Goal: Task Accomplishment & Management: Manage account settings

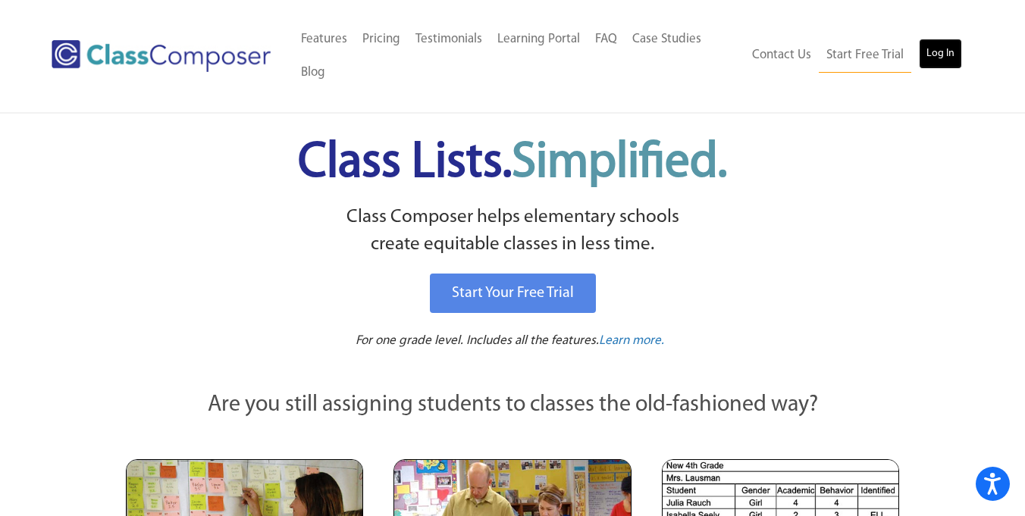
click at [948, 59] on link "Log In" at bounding box center [940, 54] width 43 height 30
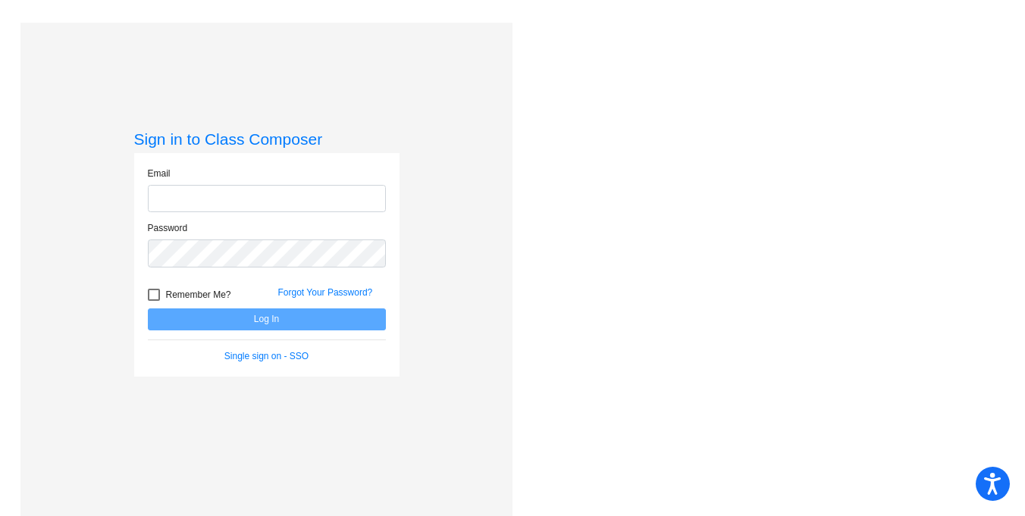
type input "[EMAIL_ADDRESS][DOMAIN_NAME]"
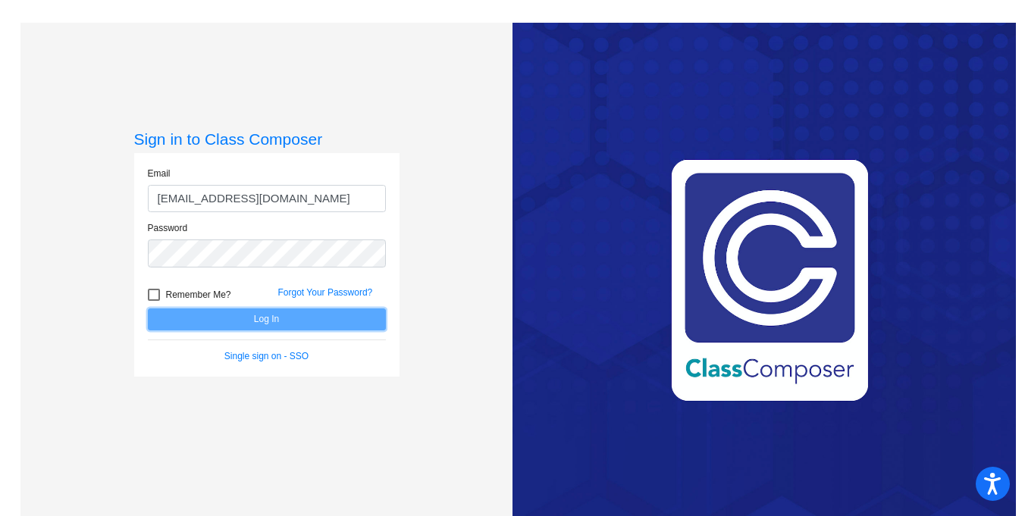
click at [260, 312] on button "Log In" at bounding box center [267, 320] width 238 height 22
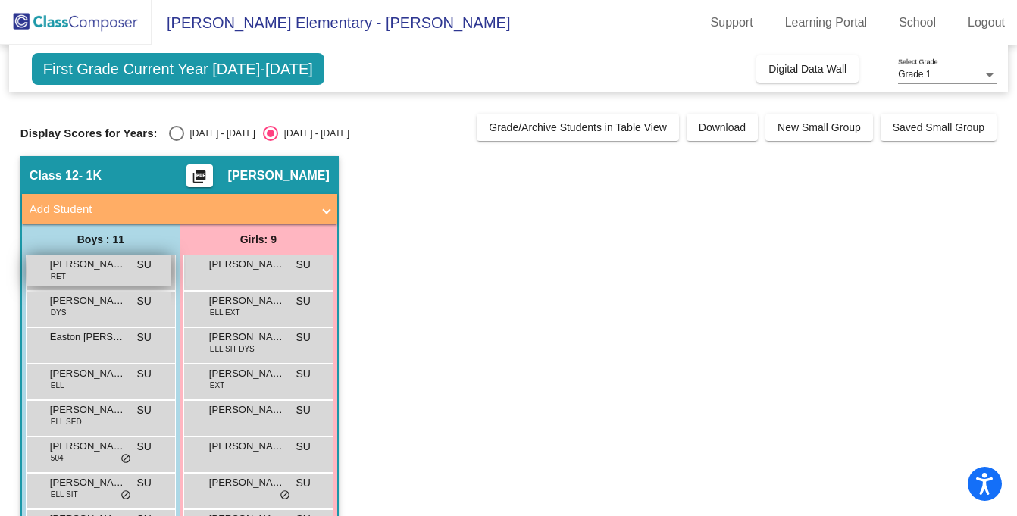
click at [93, 281] on div "[PERSON_NAME] [PERSON_NAME] lock do_not_disturb_alt" at bounding box center [99, 270] width 145 height 31
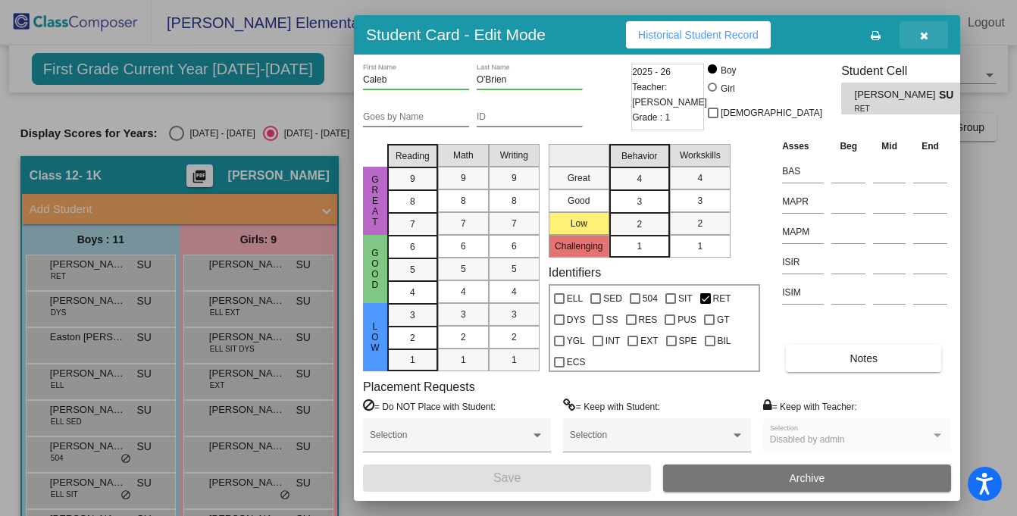
click at [920, 34] on icon "button" at bounding box center [924, 35] width 8 height 11
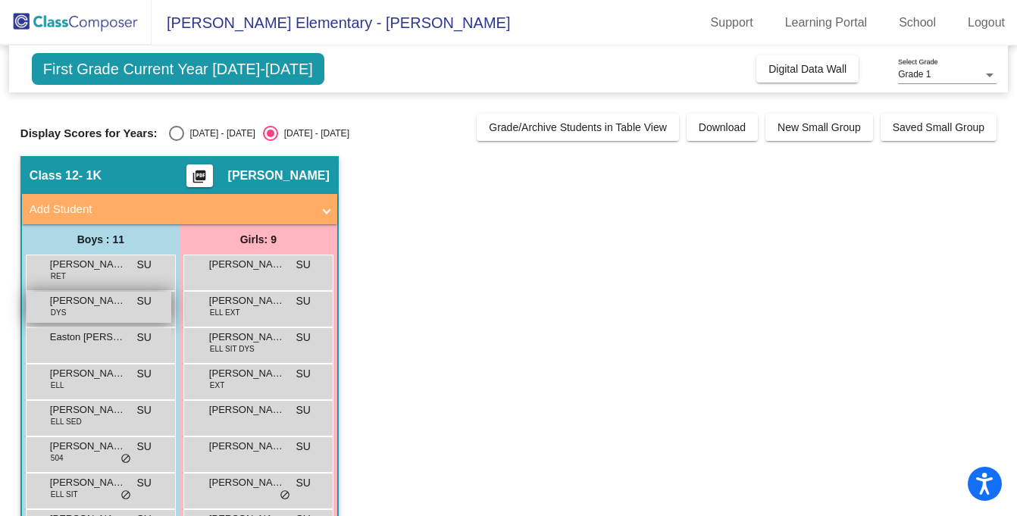
click at [144, 292] on div "[PERSON_NAME] DYS SU lock do_not_disturb_alt" at bounding box center [99, 307] width 145 height 31
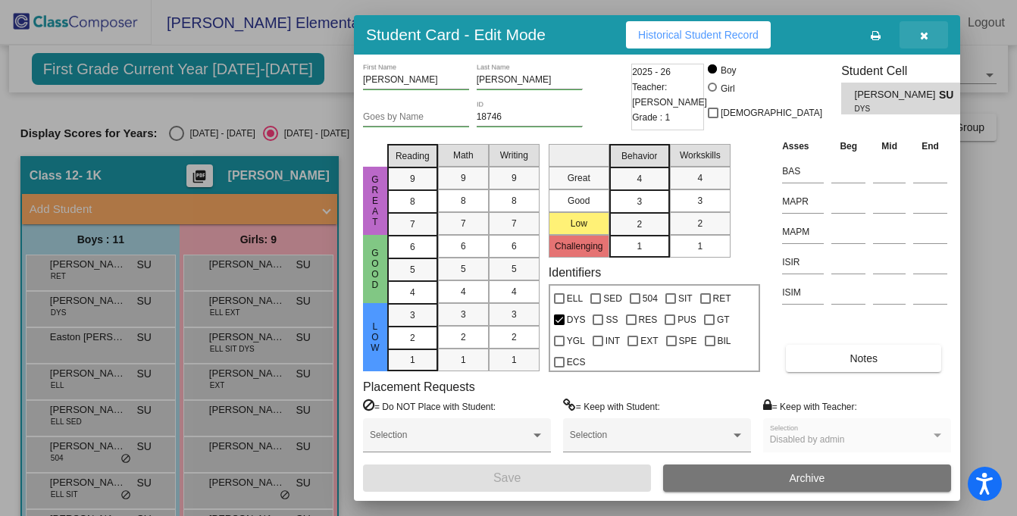
drag, startPoint x: 922, startPoint y: 39, endPoint x: 914, endPoint y: 40, distance: 7.7
click at [922, 39] on icon "button" at bounding box center [924, 35] width 8 height 11
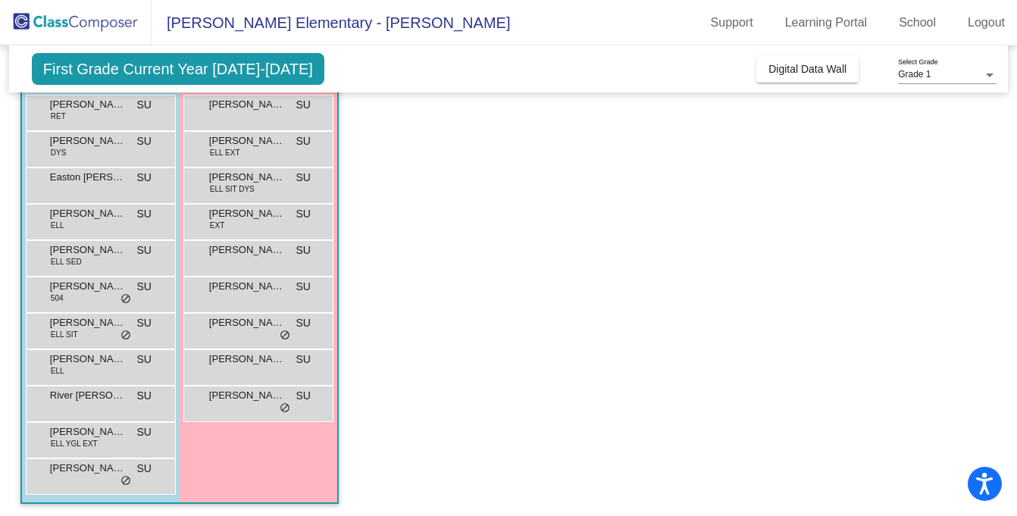
scroll to position [139, 0]
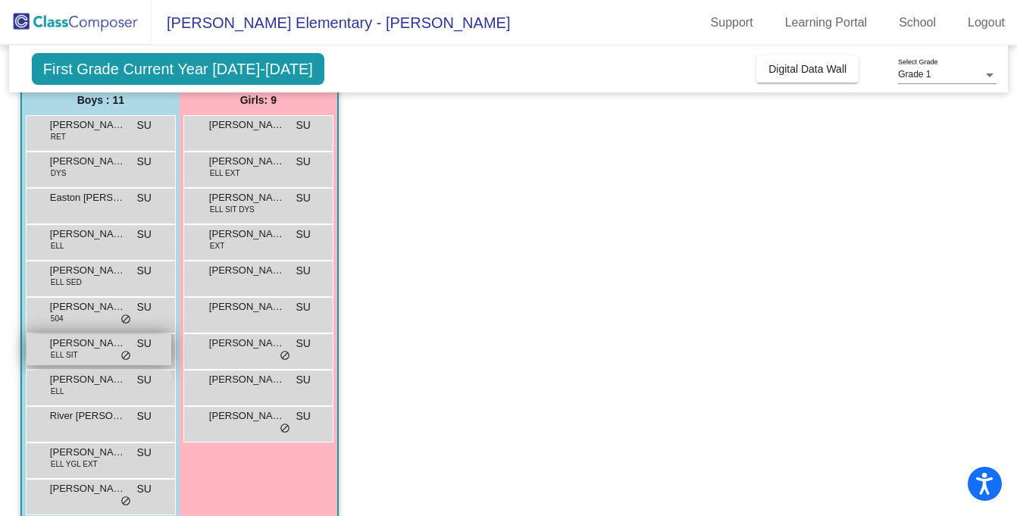
click at [114, 353] on div "[PERSON_NAME] SIT SU lock do_not_disturb_alt" at bounding box center [99, 349] width 145 height 31
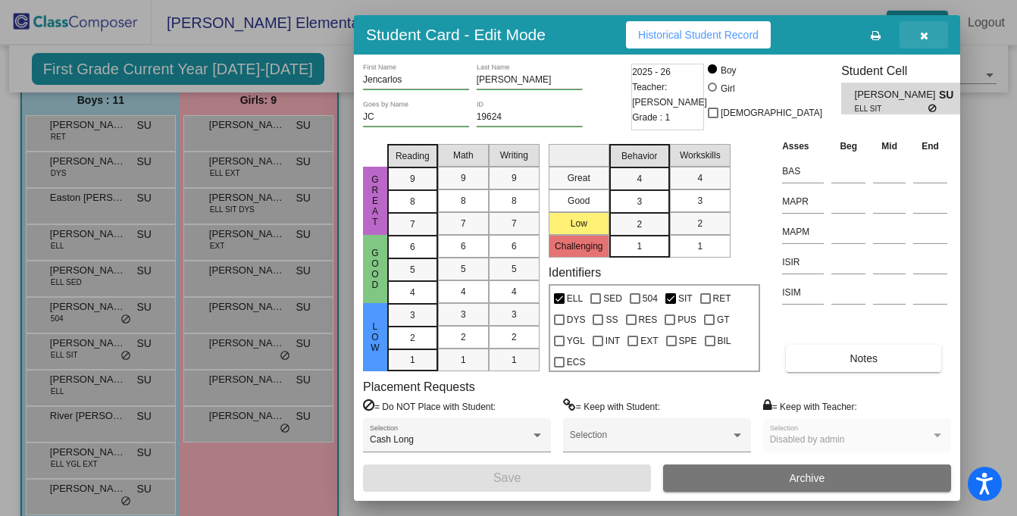
click at [926, 29] on span "button" at bounding box center [924, 35] width 8 height 12
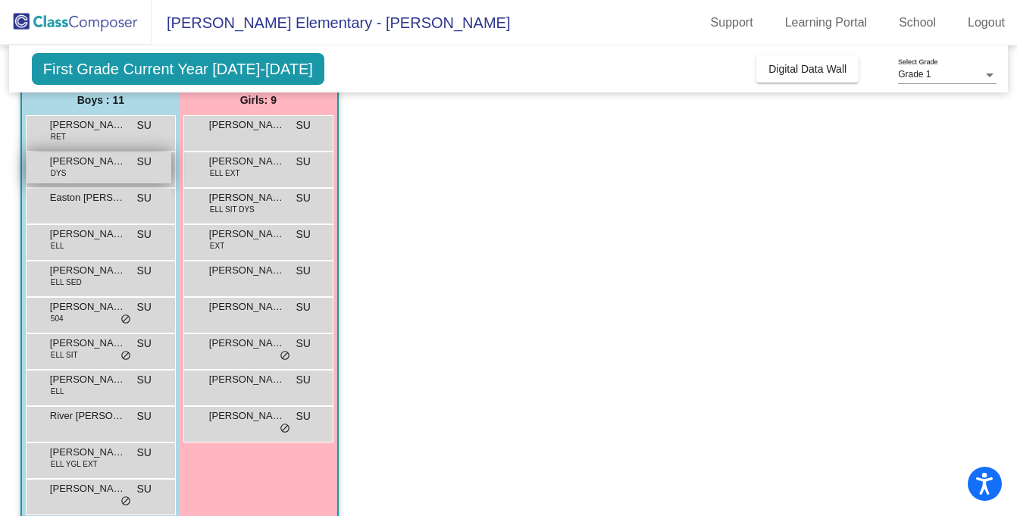
click at [58, 175] on span "DYS" at bounding box center [59, 173] width 16 height 11
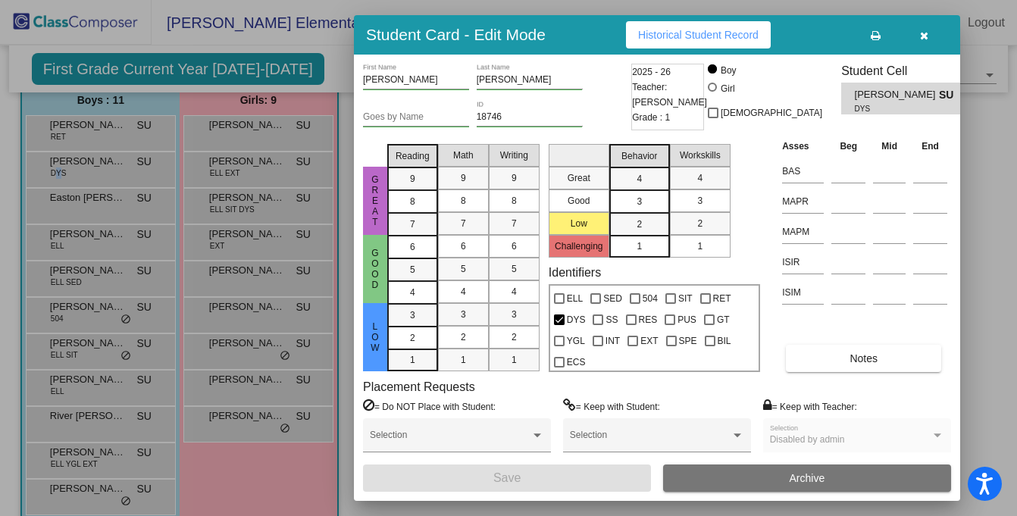
scroll to position [0, 0]
click at [872, 367] on button "Notes" at bounding box center [863, 358] width 155 height 27
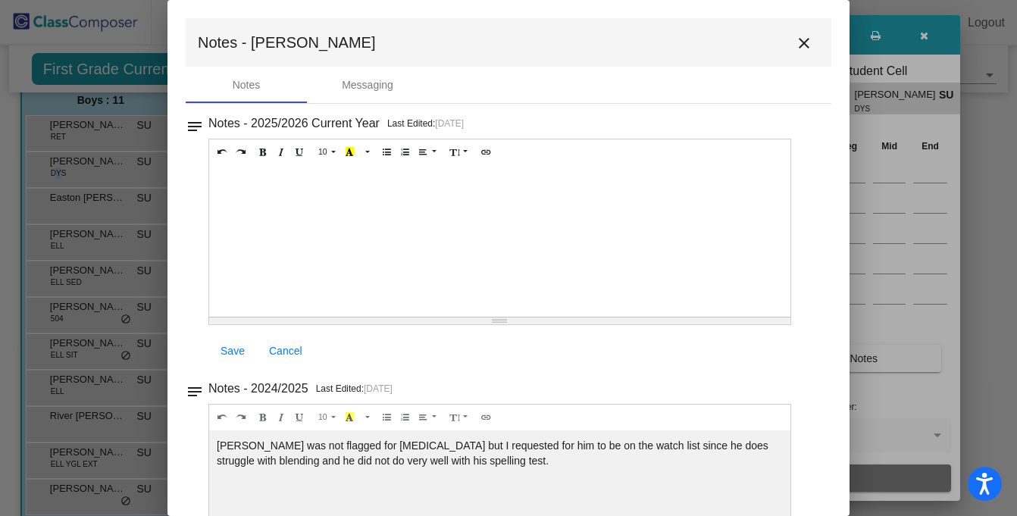
click at [801, 40] on mat-icon "close" at bounding box center [804, 43] width 18 height 18
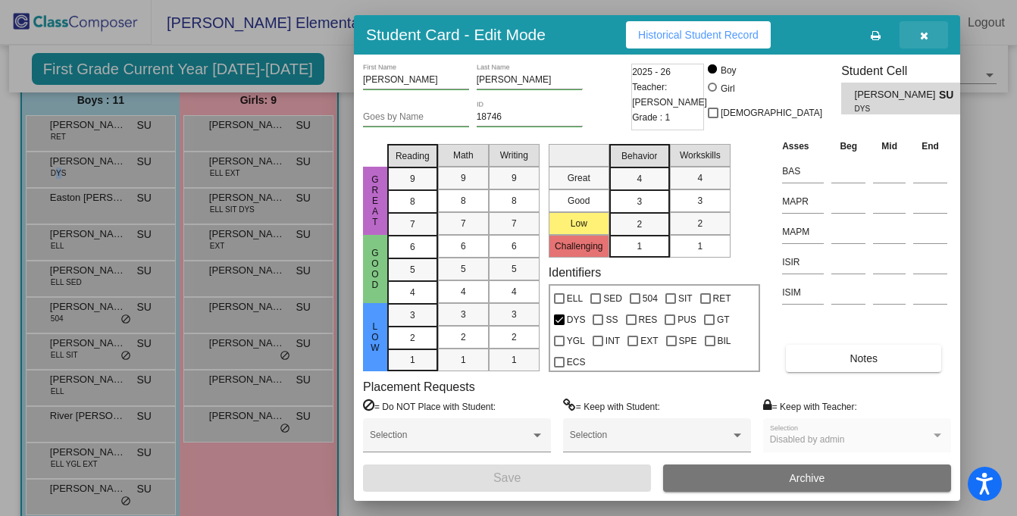
drag, startPoint x: 923, startPoint y: 39, endPoint x: 898, endPoint y: 43, distance: 24.7
click at [923, 39] on icon "button" at bounding box center [924, 35] width 8 height 11
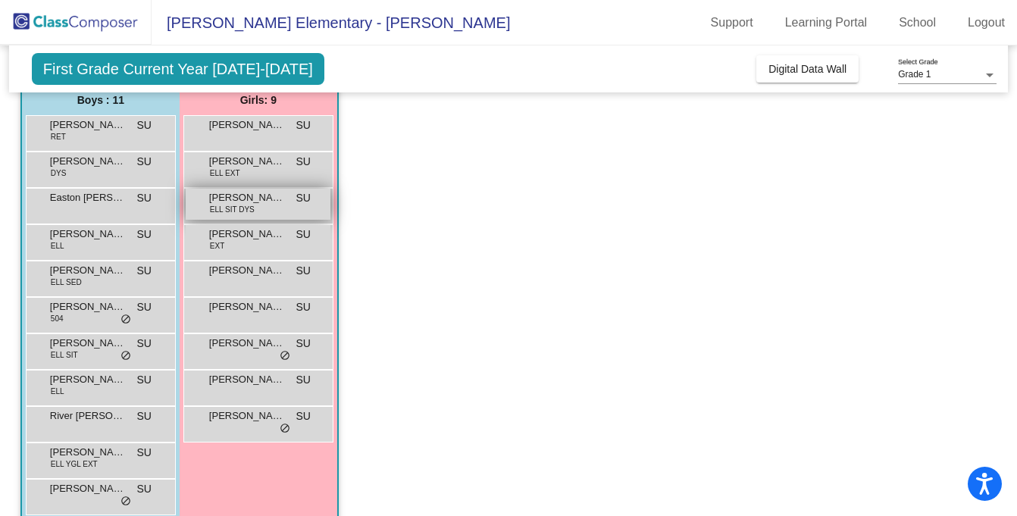
click at [277, 202] on span "[PERSON_NAME]" at bounding box center [247, 197] width 76 height 15
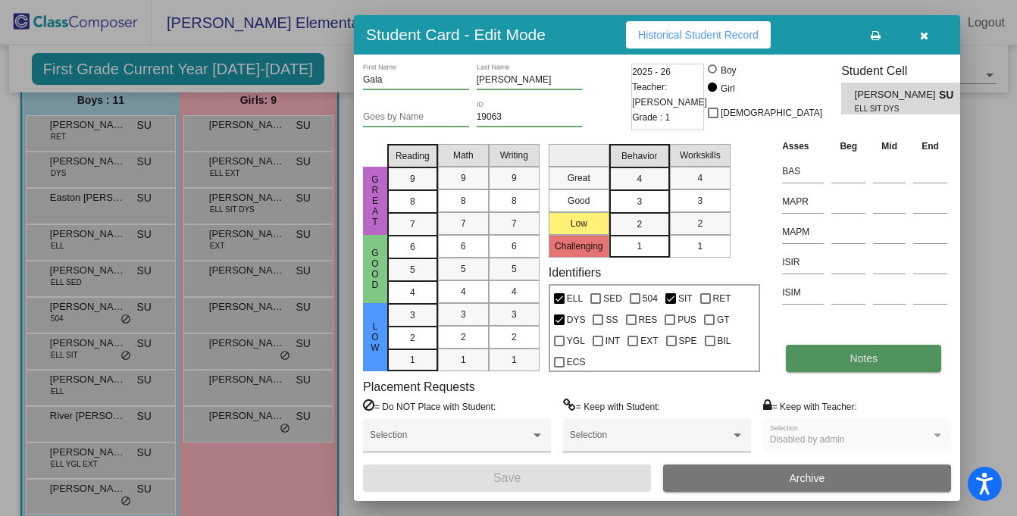
click at [822, 362] on button "Notes" at bounding box center [863, 358] width 155 height 27
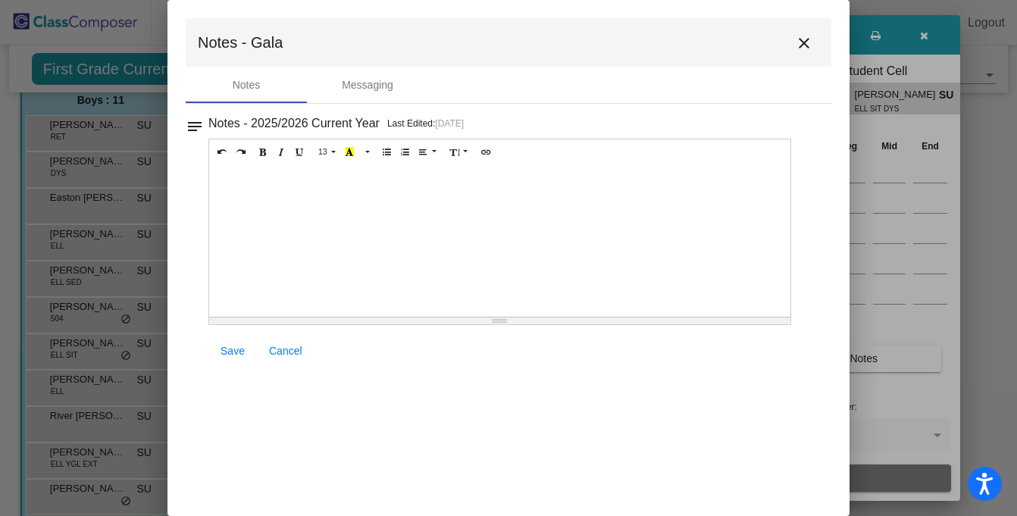
click at [803, 43] on mat-icon "close" at bounding box center [804, 43] width 18 height 18
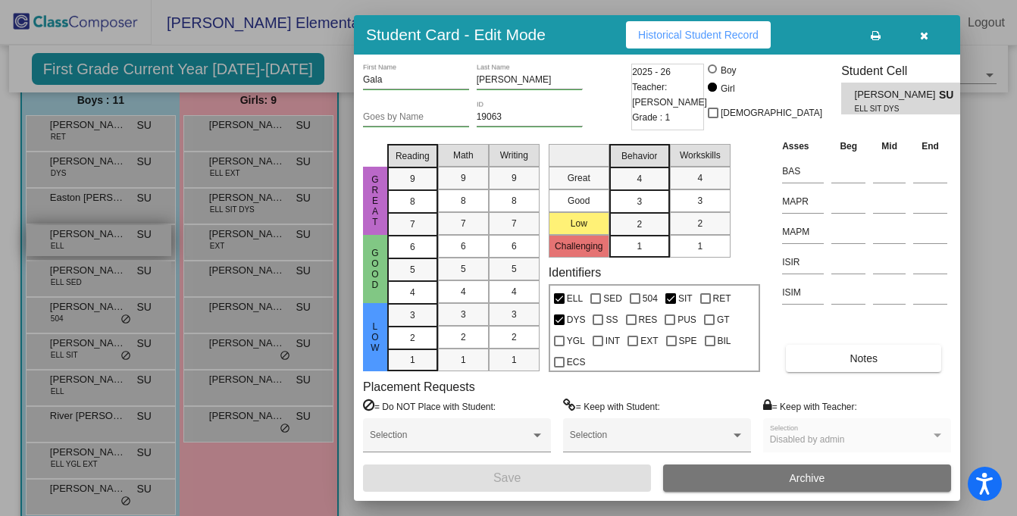
click at [57, 247] on div at bounding box center [508, 258] width 1017 height 516
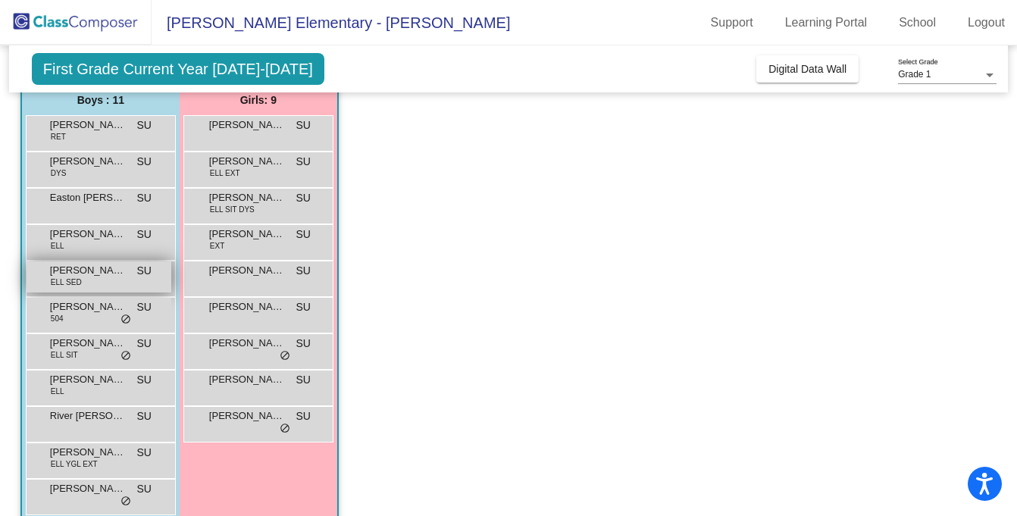
click at [114, 281] on div "[PERSON_NAME] ELL SED SU lock do_not_disturb_alt" at bounding box center [99, 277] width 145 height 31
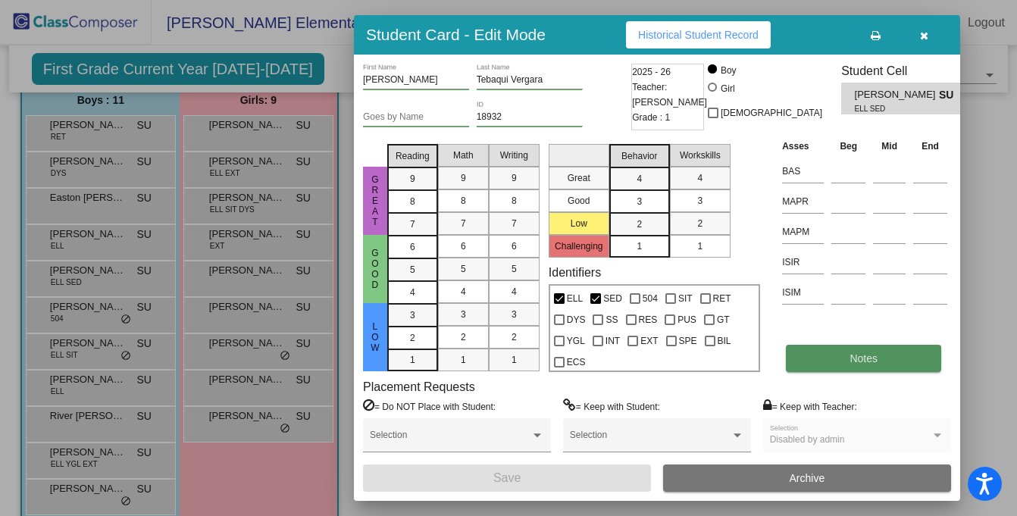
click at [832, 361] on button "Notes" at bounding box center [863, 358] width 155 height 27
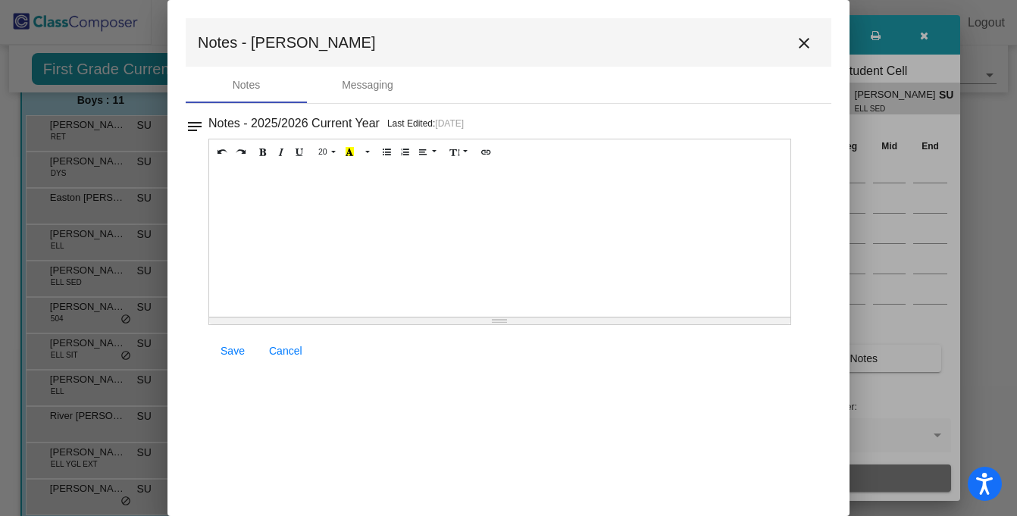
click at [806, 49] on mat-icon "close" at bounding box center [804, 43] width 18 height 18
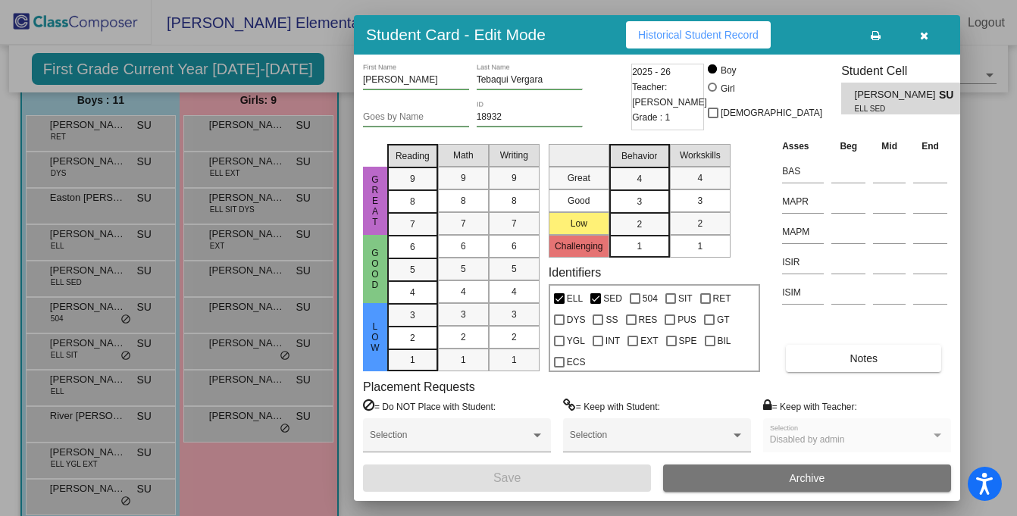
click at [79, 466] on div at bounding box center [508, 258] width 1017 height 516
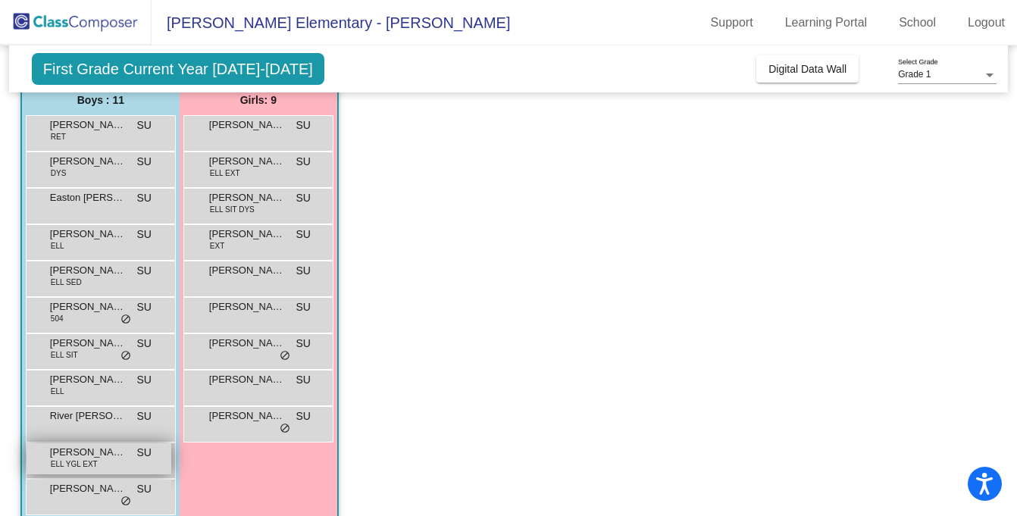
click at [85, 464] on span "ELL YGL EXT" at bounding box center [74, 464] width 47 height 11
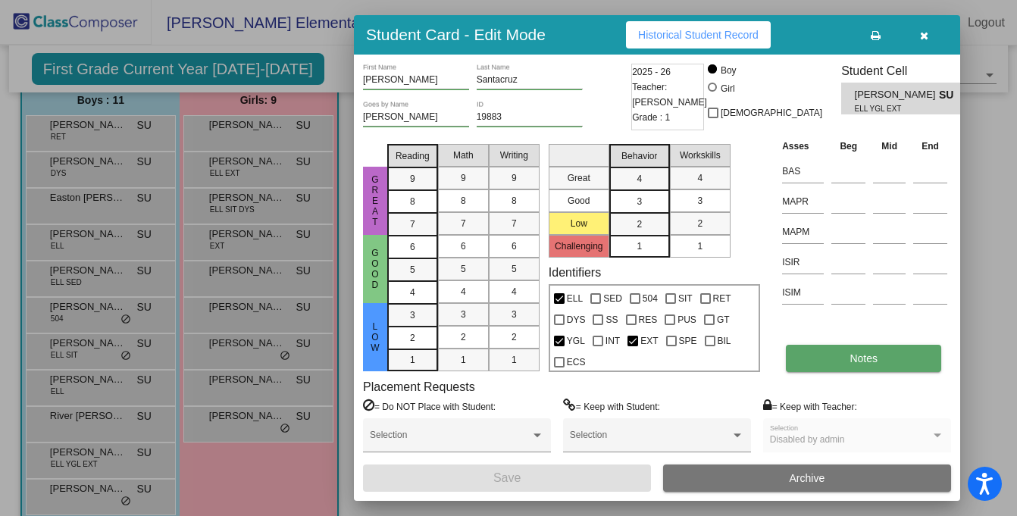
click at [835, 359] on button "Notes" at bounding box center [863, 358] width 155 height 27
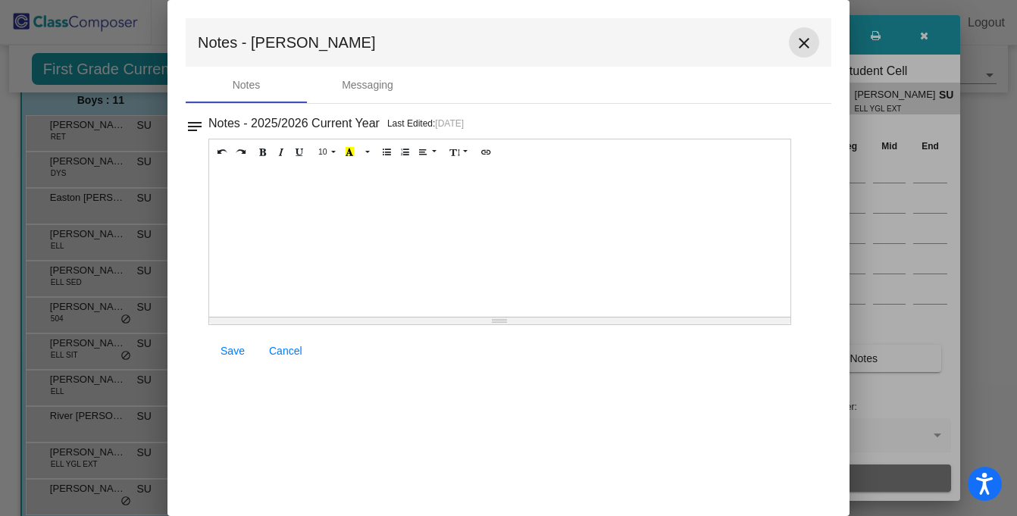
click at [802, 42] on mat-icon "close" at bounding box center [804, 43] width 18 height 18
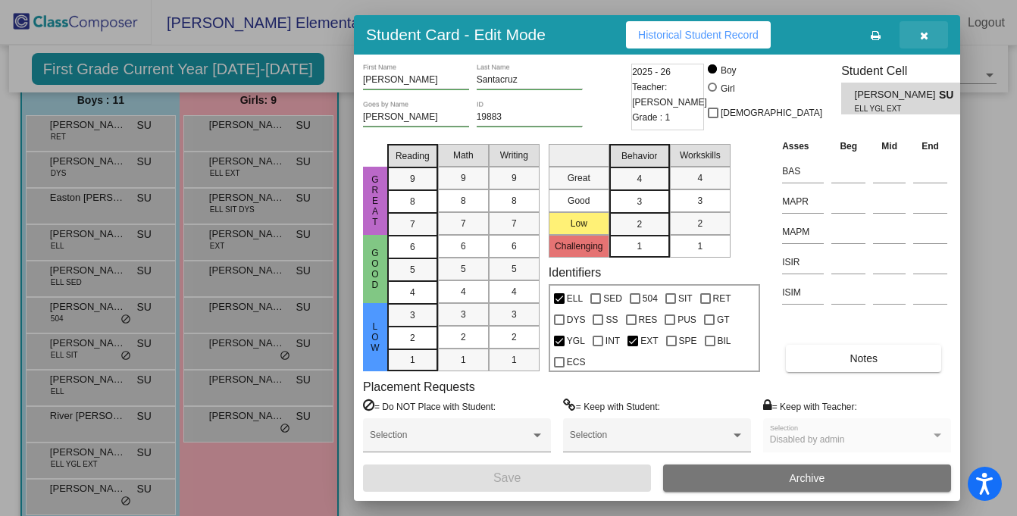
click at [927, 42] on button "button" at bounding box center [924, 34] width 49 height 27
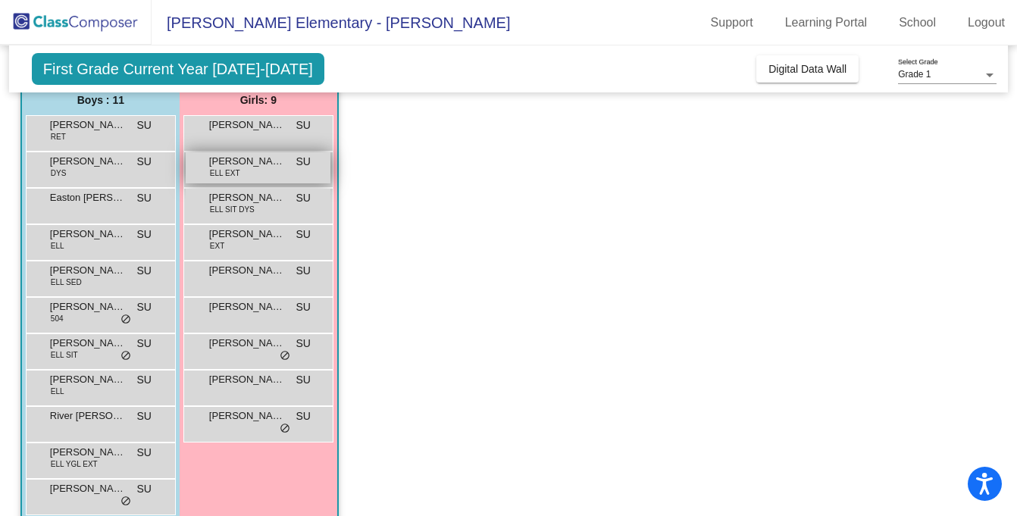
click at [241, 178] on div "[PERSON_NAME] ELL EXT SU lock do_not_disturb_alt" at bounding box center [258, 167] width 145 height 31
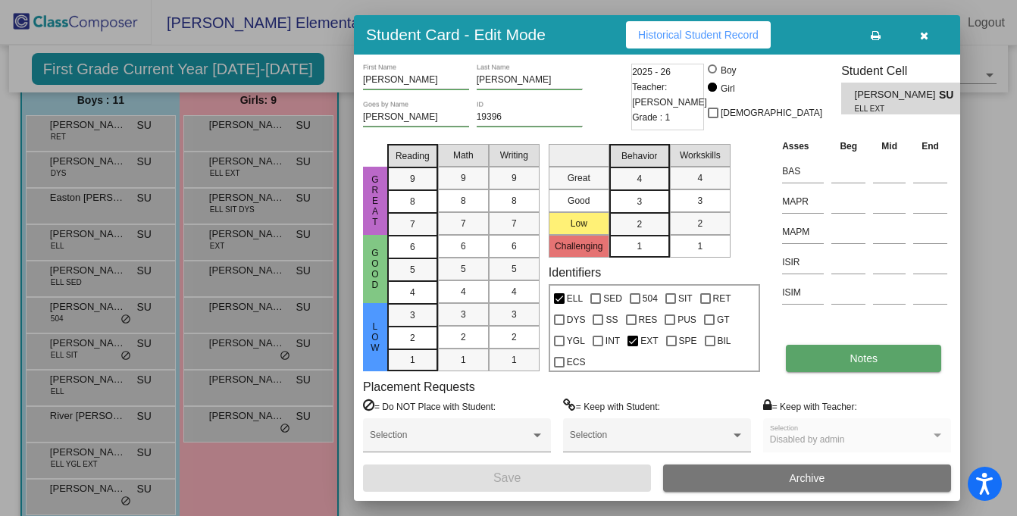
click at [834, 365] on button "Notes" at bounding box center [863, 358] width 155 height 27
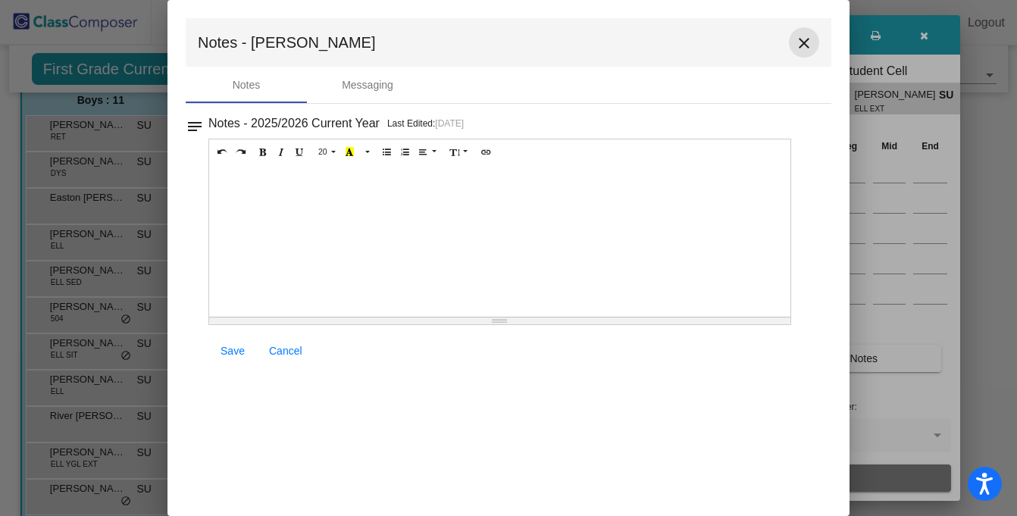
click at [807, 44] on mat-icon "close" at bounding box center [804, 43] width 18 height 18
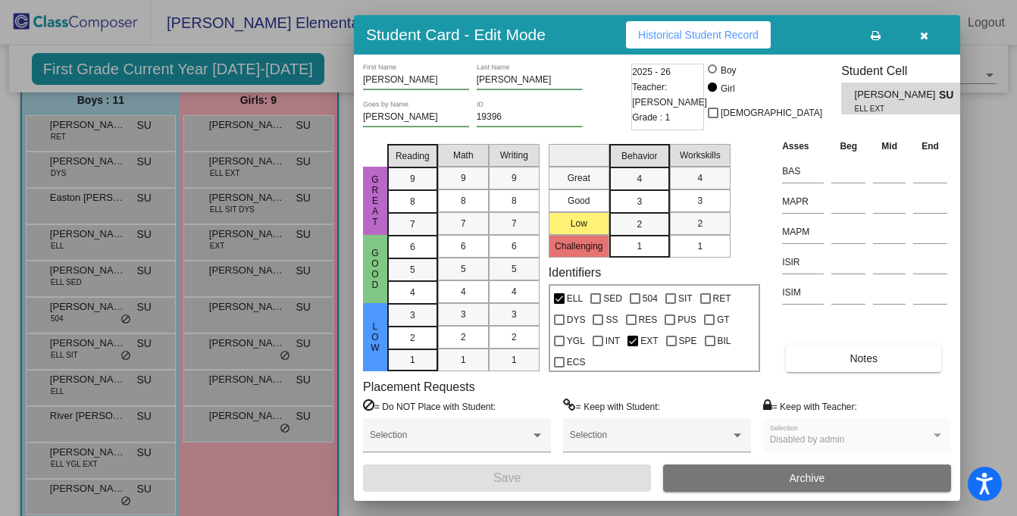
click at [96, 395] on div at bounding box center [508, 258] width 1017 height 516
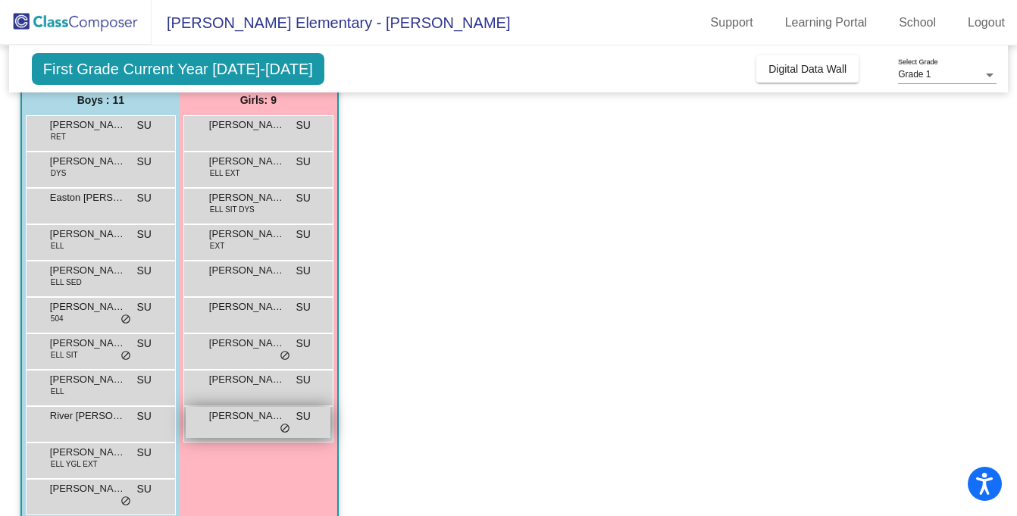
click at [266, 426] on div "[PERSON_NAME] lock do_not_disturb_alt" at bounding box center [258, 422] width 145 height 31
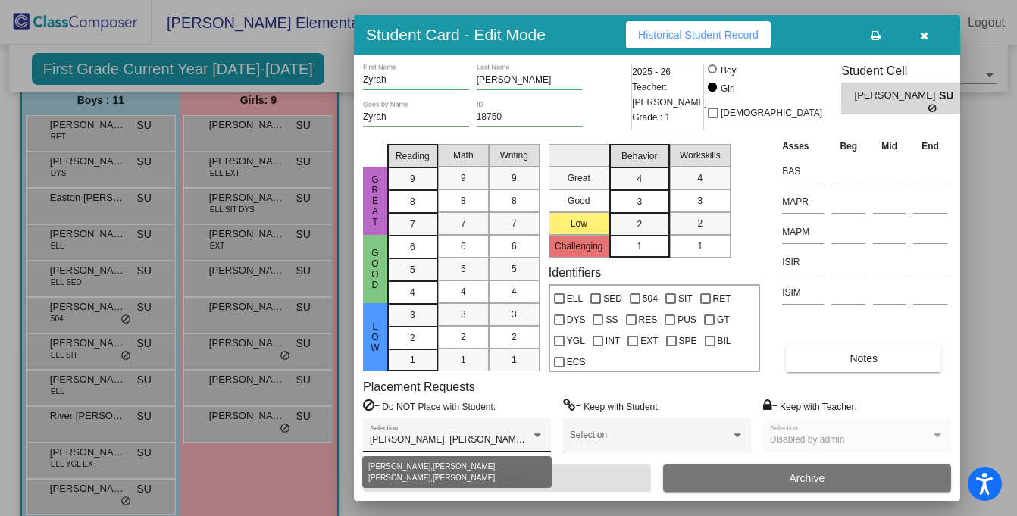
click at [539, 431] on div at bounding box center [538, 436] width 14 height 11
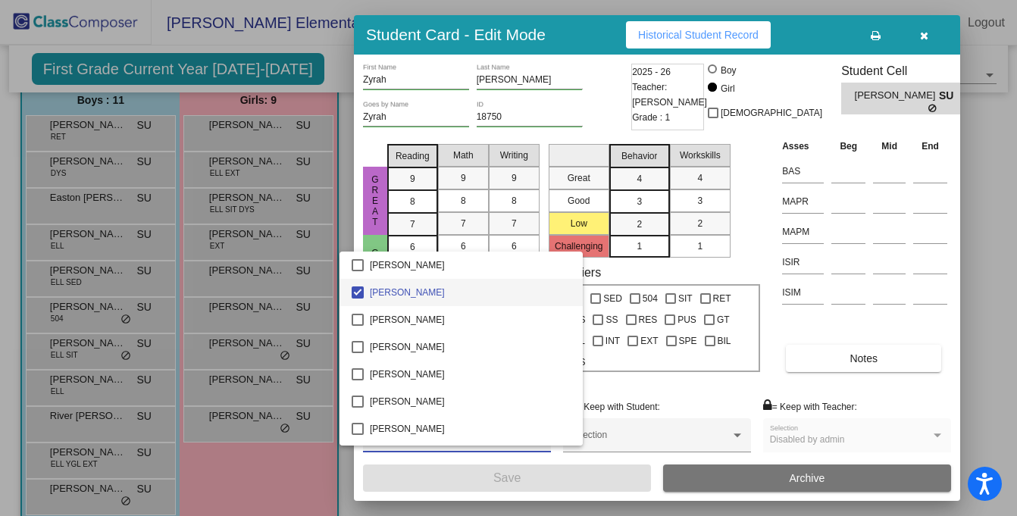
click at [623, 274] on div at bounding box center [508, 258] width 1017 height 516
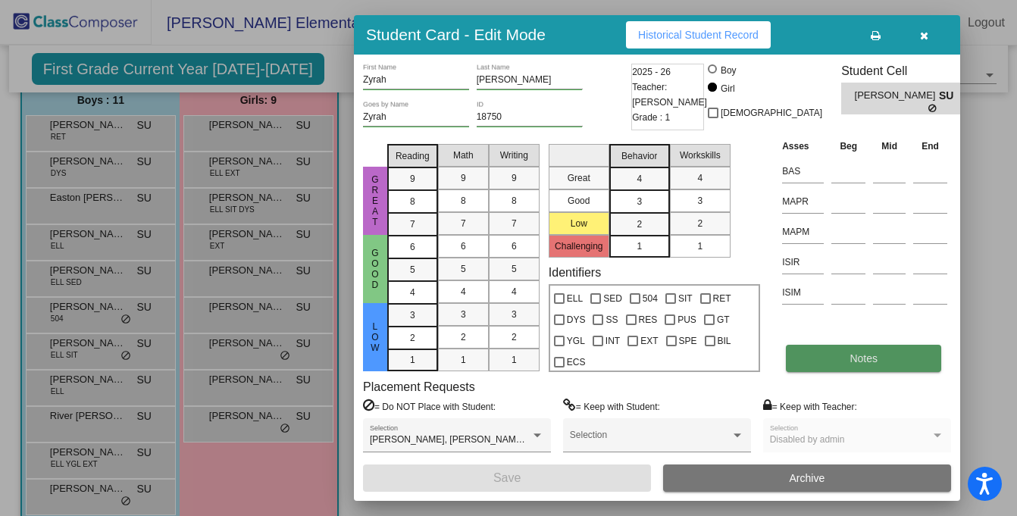
click at [857, 370] on button "Notes" at bounding box center [863, 358] width 155 height 27
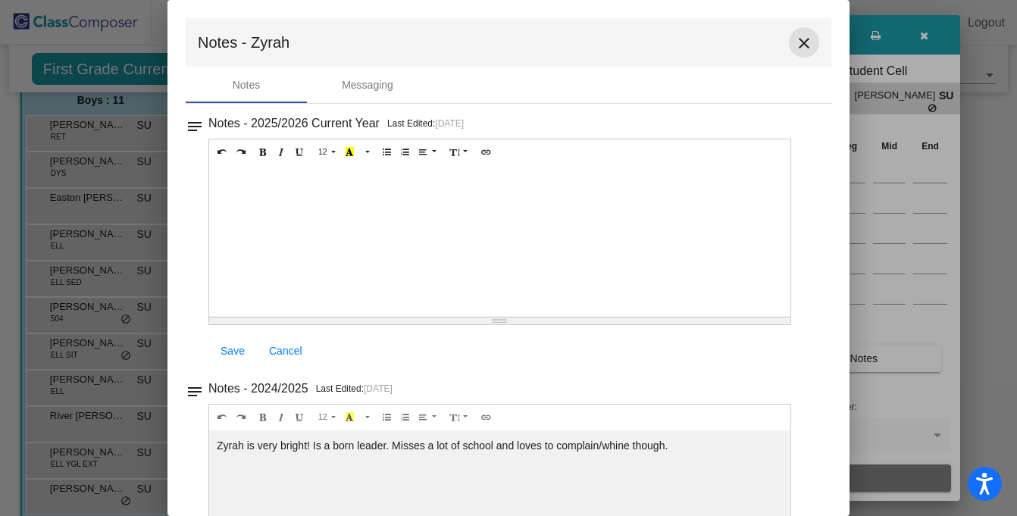
click at [795, 48] on mat-icon "close" at bounding box center [804, 43] width 18 height 18
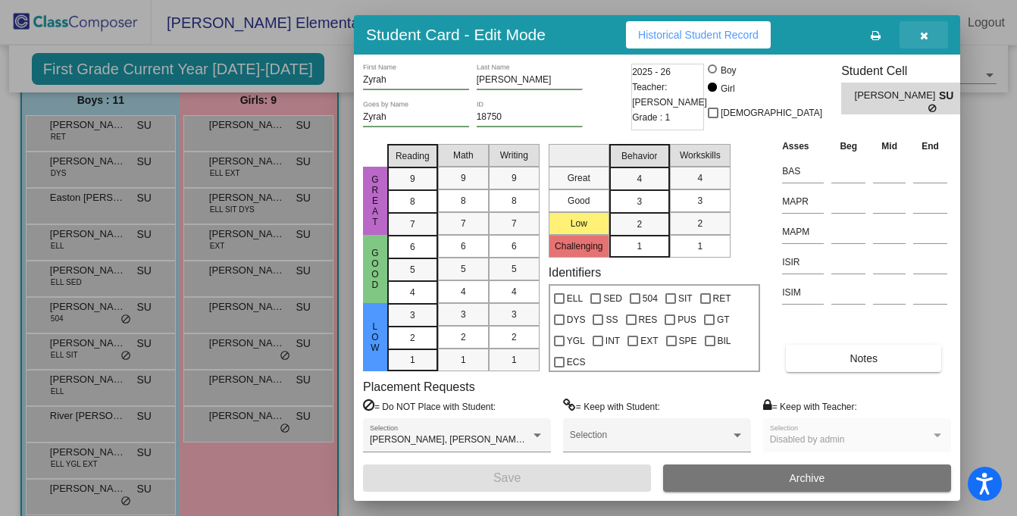
click at [925, 31] on icon "button" at bounding box center [924, 35] width 8 height 11
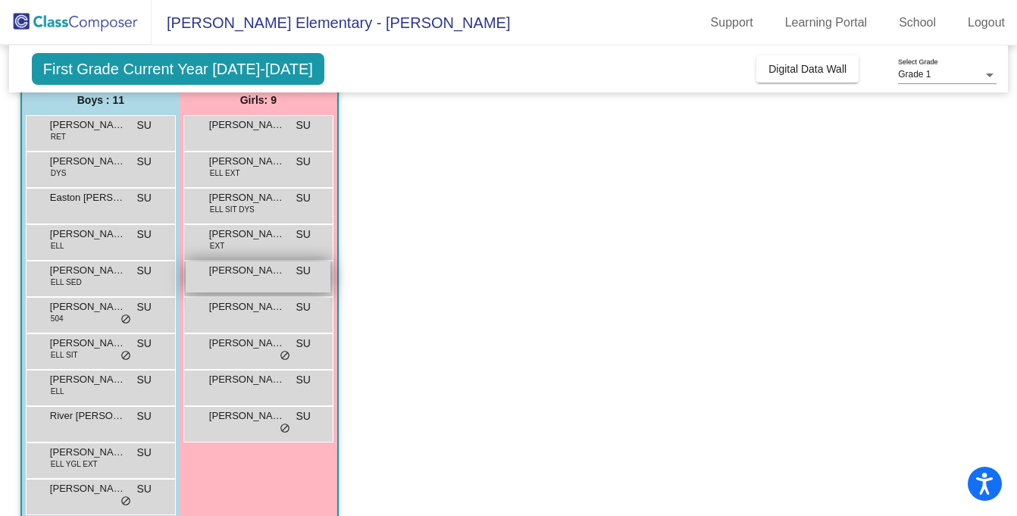
click at [236, 270] on span "[PERSON_NAME]" at bounding box center [247, 270] width 76 height 15
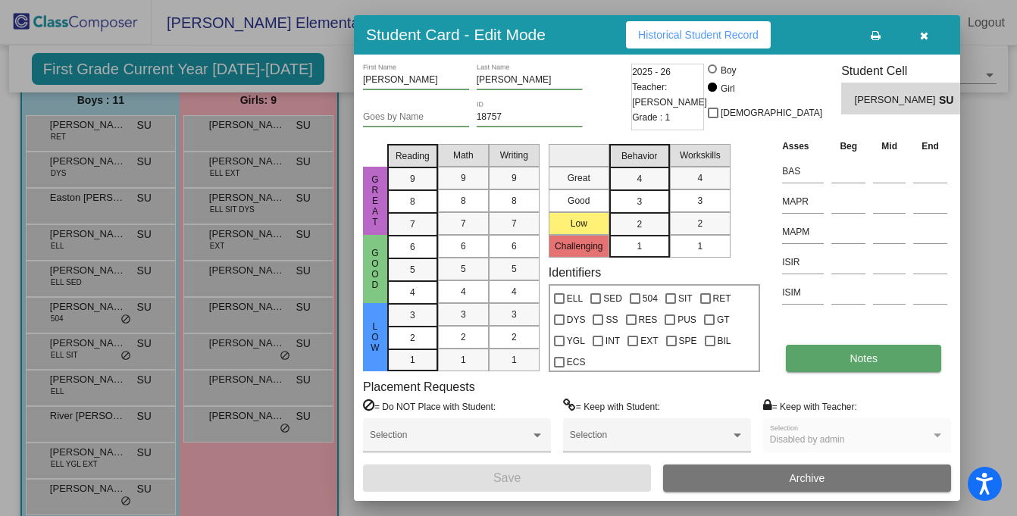
click at [835, 353] on button "Notes" at bounding box center [863, 358] width 155 height 27
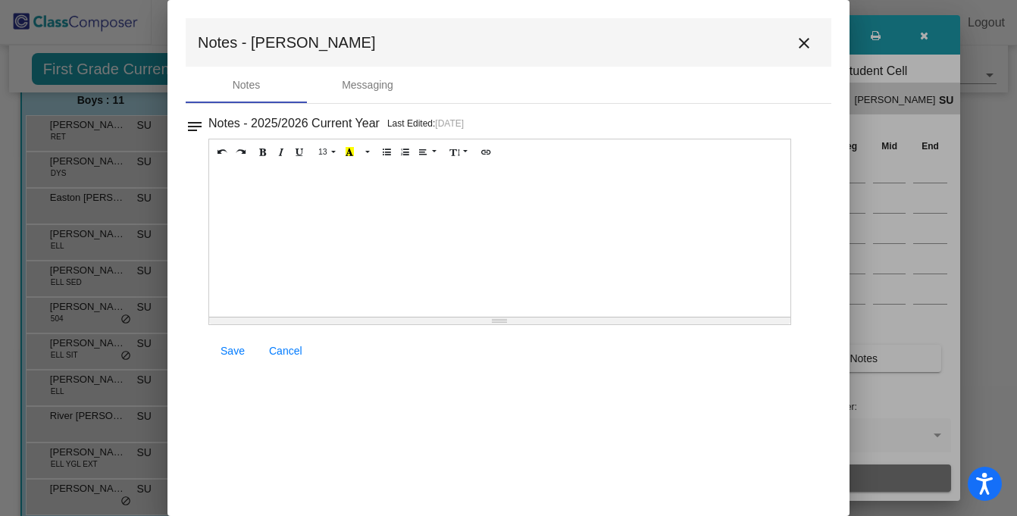
click at [803, 45] on mat-icon "close" at bounding box center [804, 43] width 18 height 18
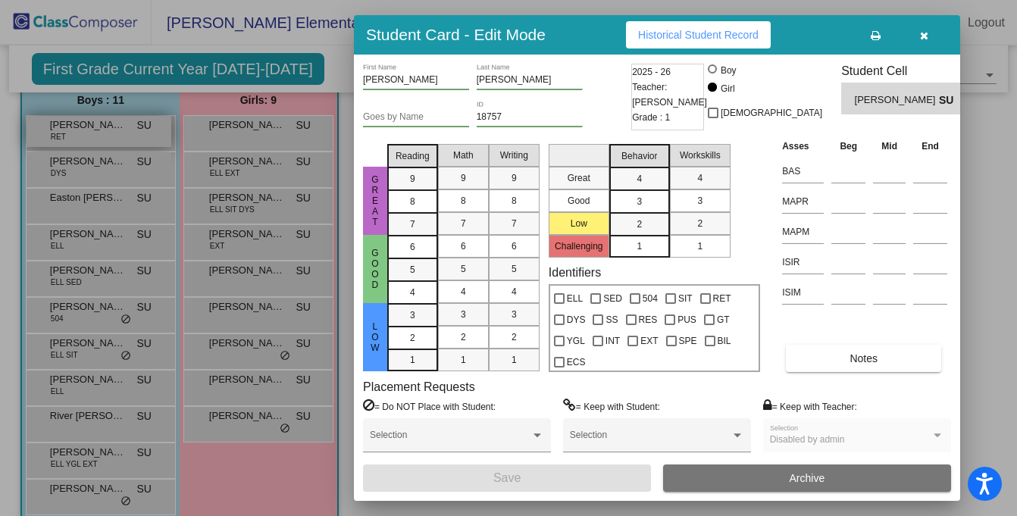
drag, startPoint x: 134, startPoint y: 143, endPoint x: 117, endPoint y: 140, distance: 17.6
click at [134, 143] on div at bounding box center [508, 258] width 1017 height 516
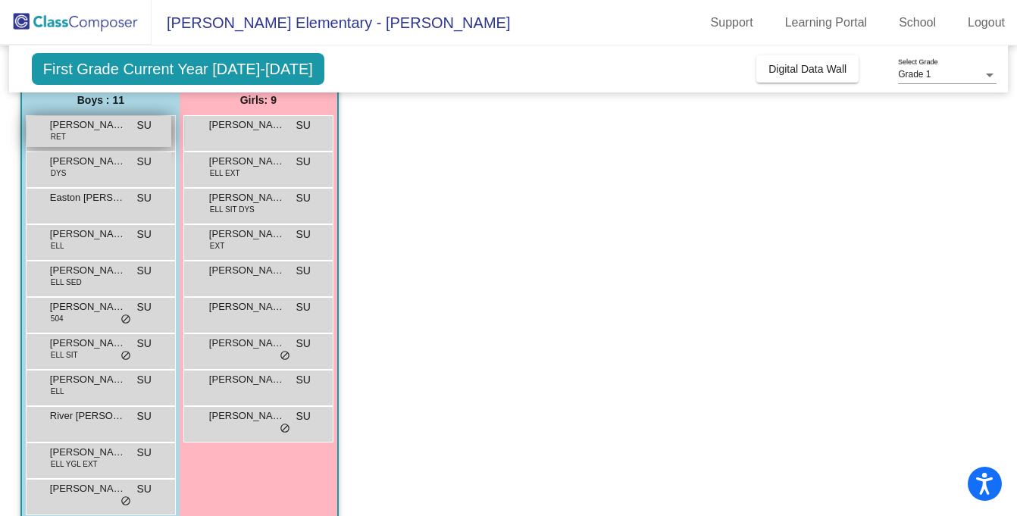
click at [96, 133] on div "[PERSON_NAME] [PERSON_NAME] lock do_not_disturb_alt" at bounding box center [99, 131] width 145 height 31
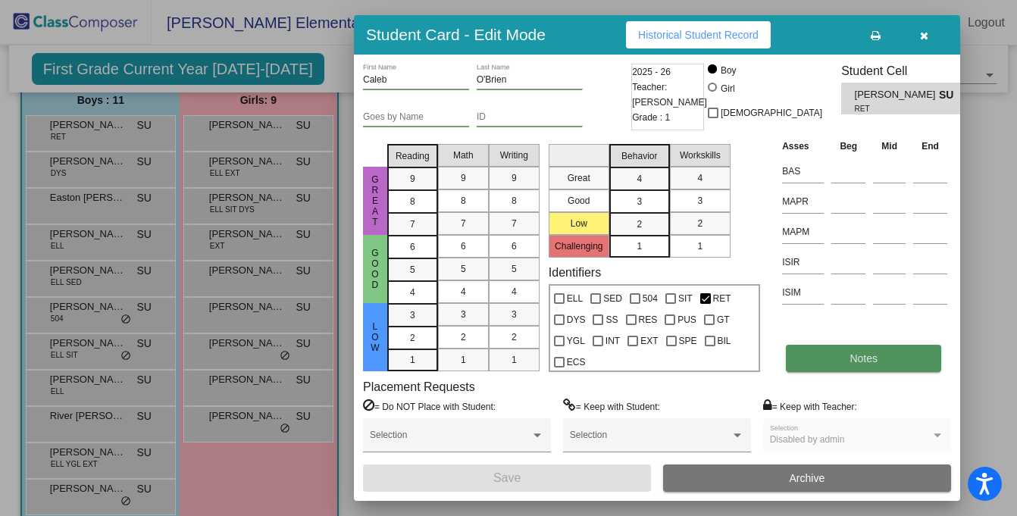
click at [876, 361] on span "Notes" at bounding box center [864, 359] width 28 height 12
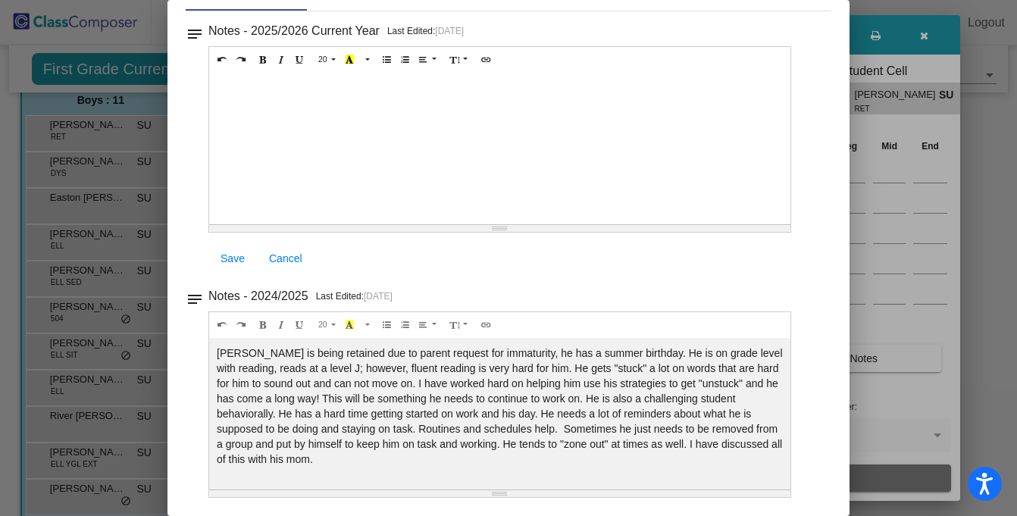
scroll to position [89, 0]
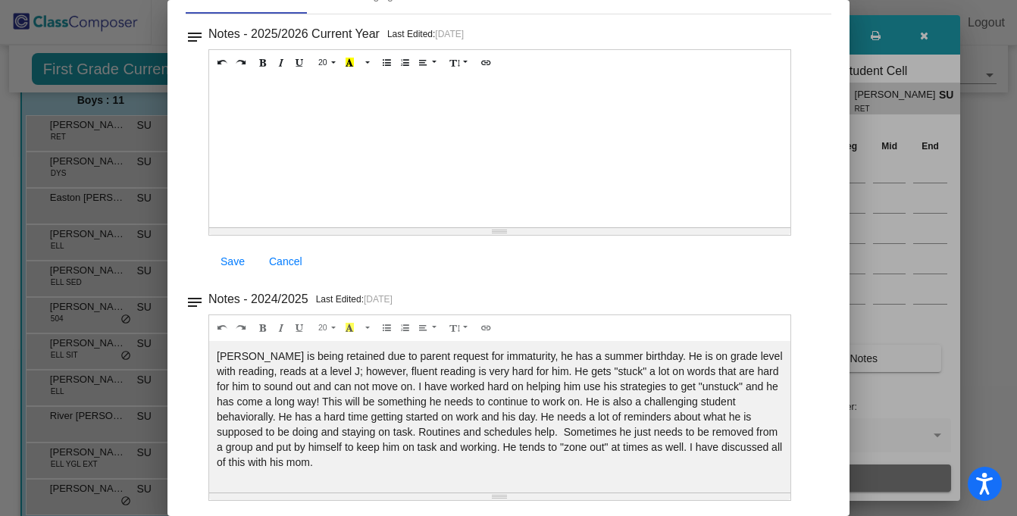
click at [866, 52] on div at bounding box center [508, 258] width 1017 height 516
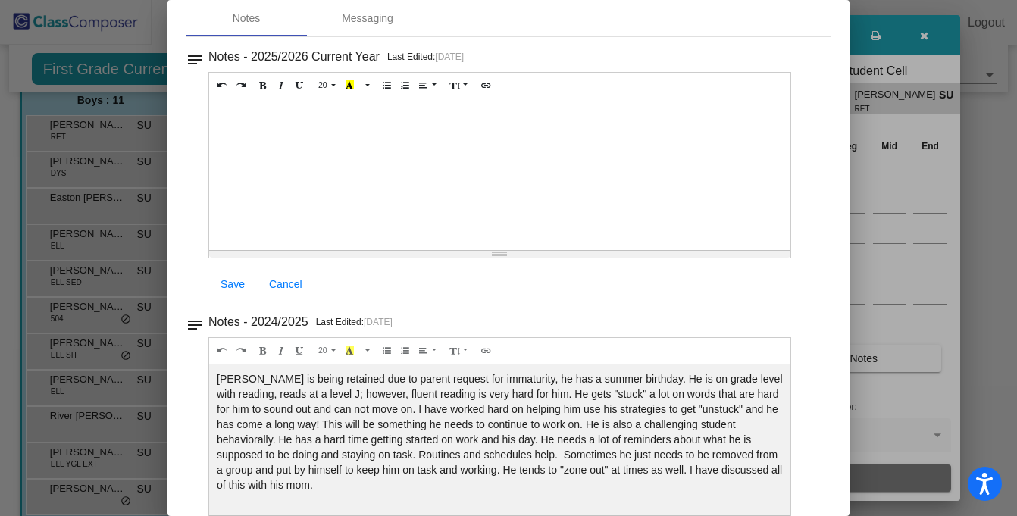
click at [927, 43] on div at bounding box center [508, 258] width 1017 height 516
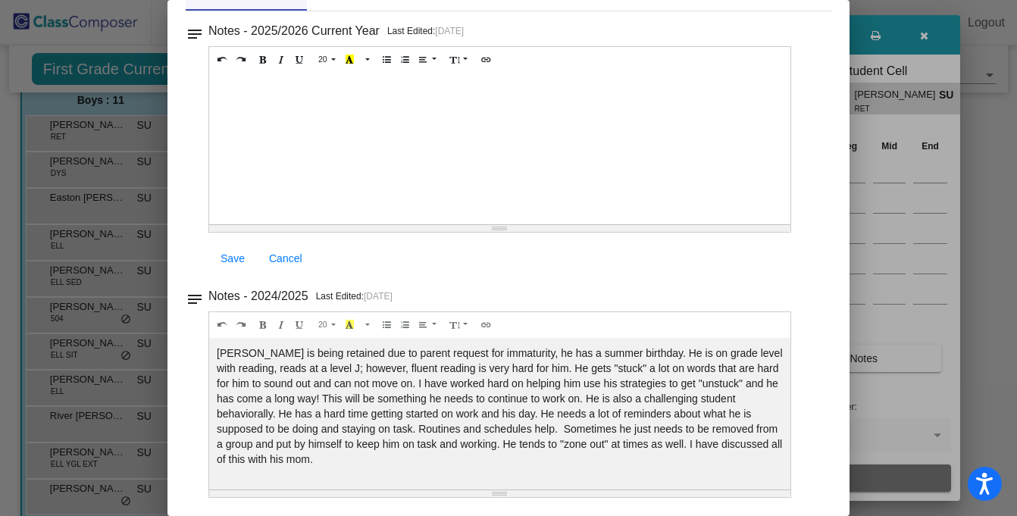
drag, startPoint x: 888, startPoint y: 284, endPoint x: 892, endPoint y: 275, distance: 9.9
click at [888, 278] on div at bounding box center [508, 258] width 1017 height 516
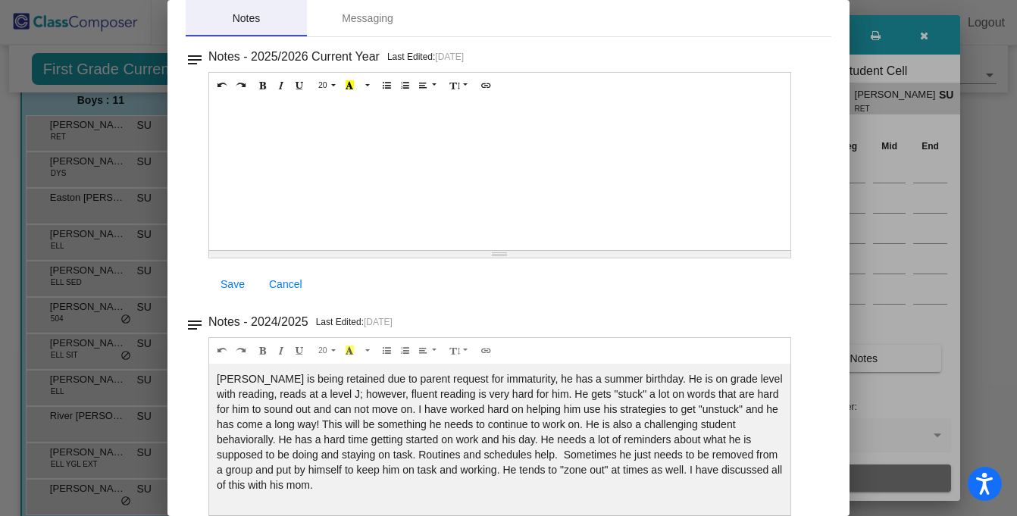
scroll to position [0, 0]
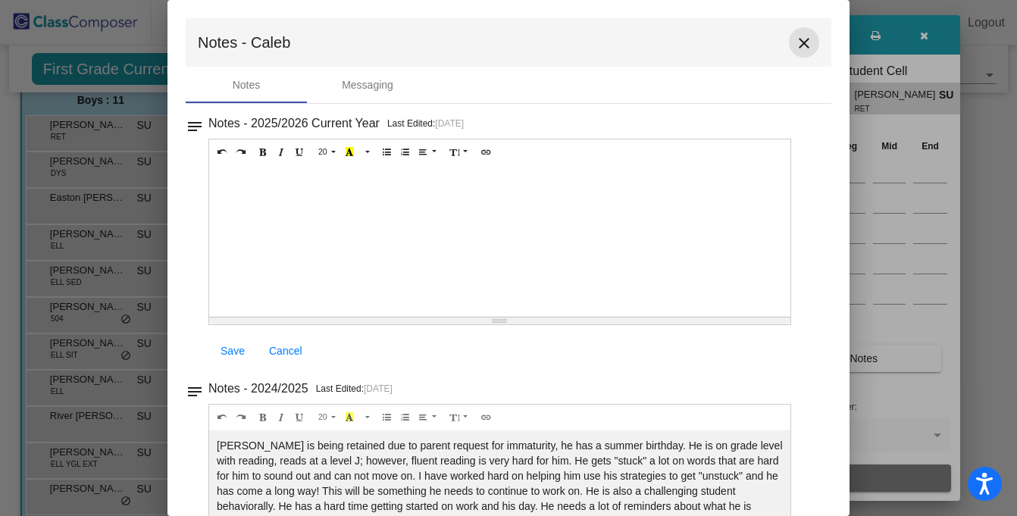
drag, startPoint x: 798, startPoint y: 42, endPoint x: 786, endPoint y: 42, distance: 12.1
click at [798, 42] on mat-icon "close" at bounding box center [804, 43] width 18 height 18
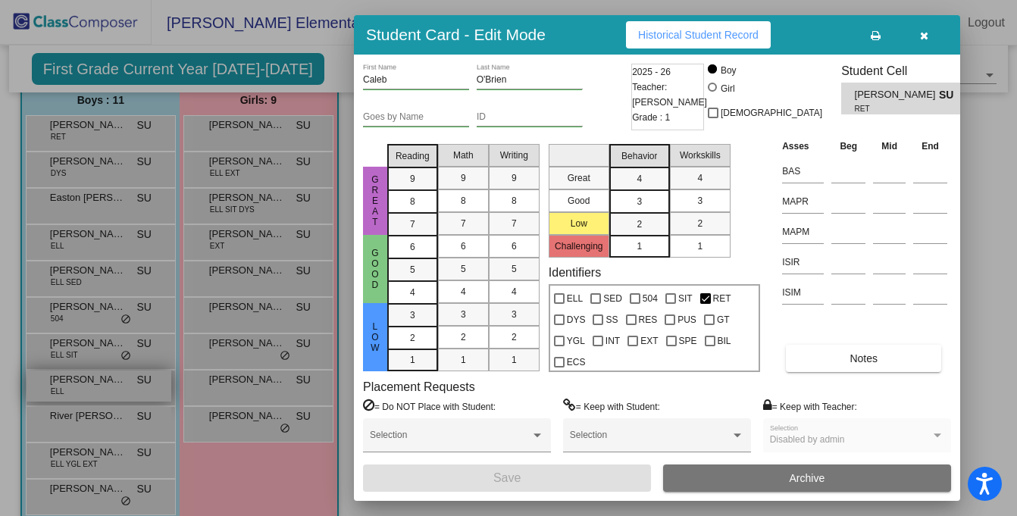
drag, startPoint x: 143, startPoint y: 387, endPoint x: 136, endPoint y: 385, distance: 7.7
click at [143, 387] on div at bounding box center [508, 258] width 1017 height 516
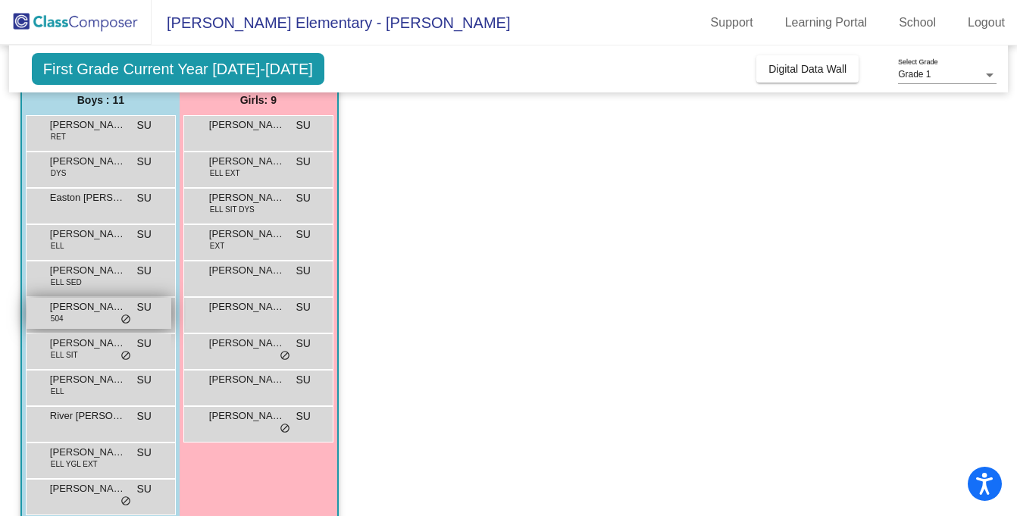
click at [106, 313] on span "[PERSON_NAME]" at bounding box center [88, 306] width 76 height 15
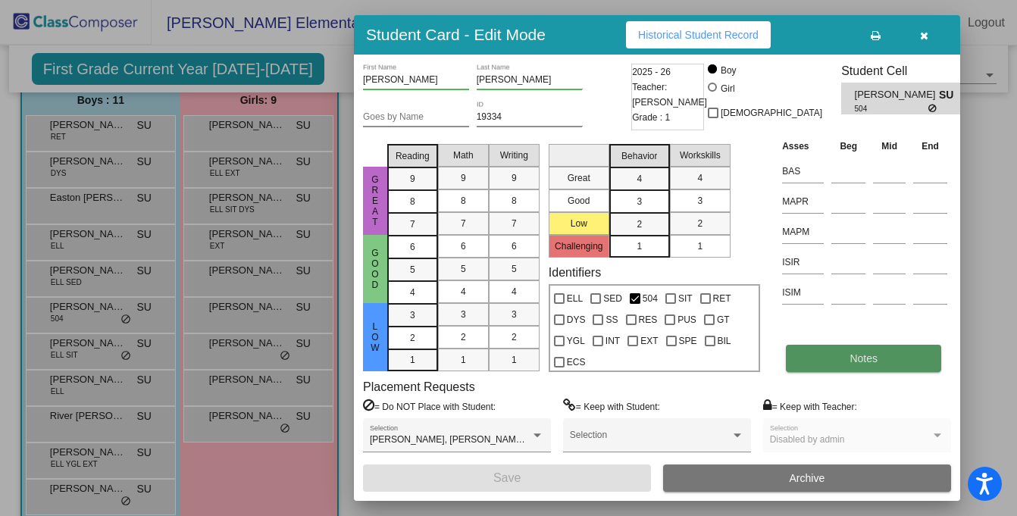
click at [824, 363] on button "Notes" at bounding box center [863, 358] width 155 height 27
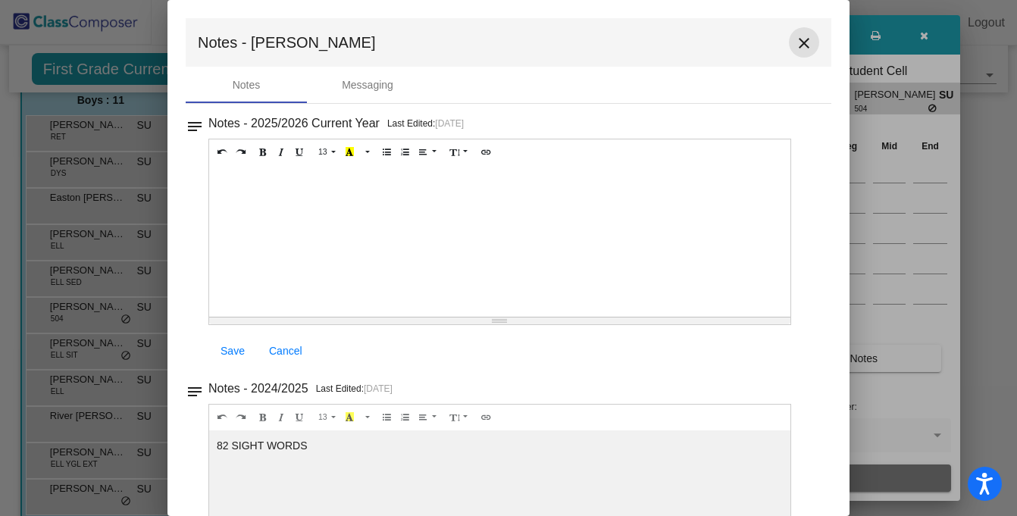
click at [797, 44] on mat-icon "close" at bounding box center [804, 43] width 18 height 18
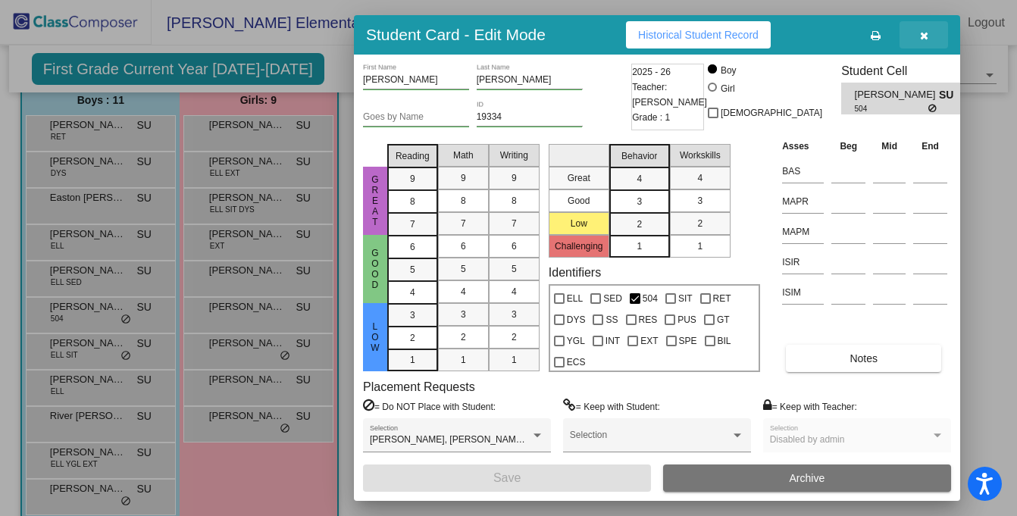
click at [929, 36] on button "button" at bounding box center [924, 34] width 49 height 27
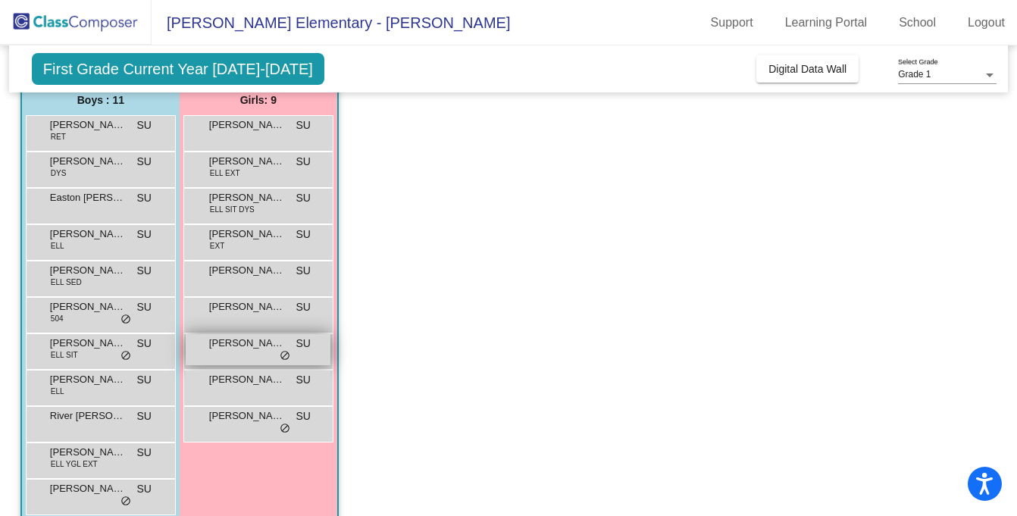
click at [276, 347] on span "[PERSON_NAME]" at bounding box center [247, 343] width 76 height 15
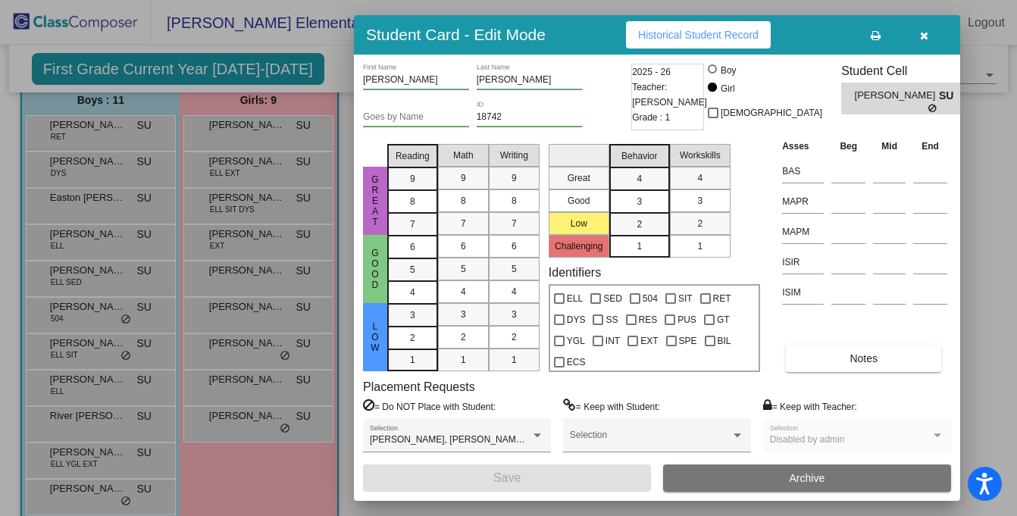
click at [931, 39] on button "button" at bounding box center [924, 34] width 49 height 27
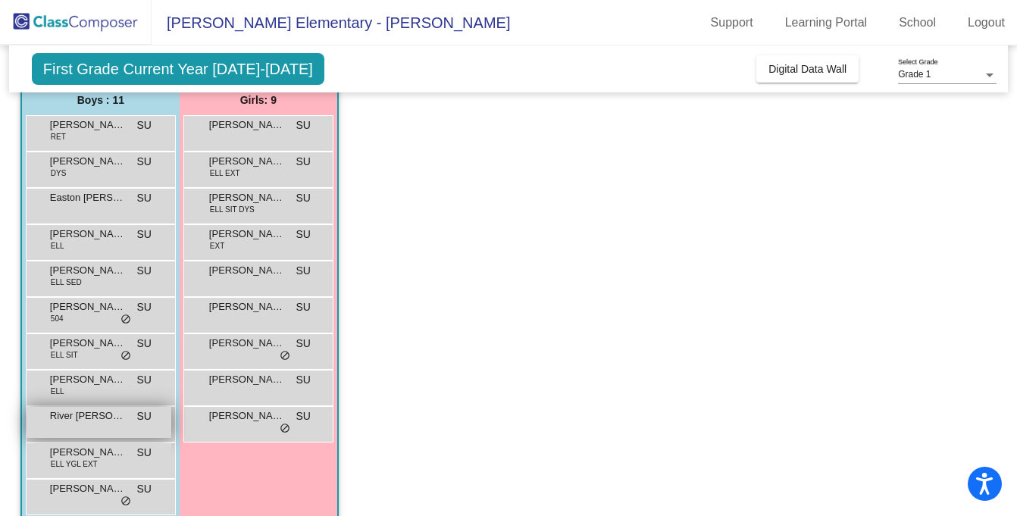
click at [99, 430] on div "River [PERSON_NAME] lock do_not_disturb_alt" at bounding box center [99, 422] width 145 height 31
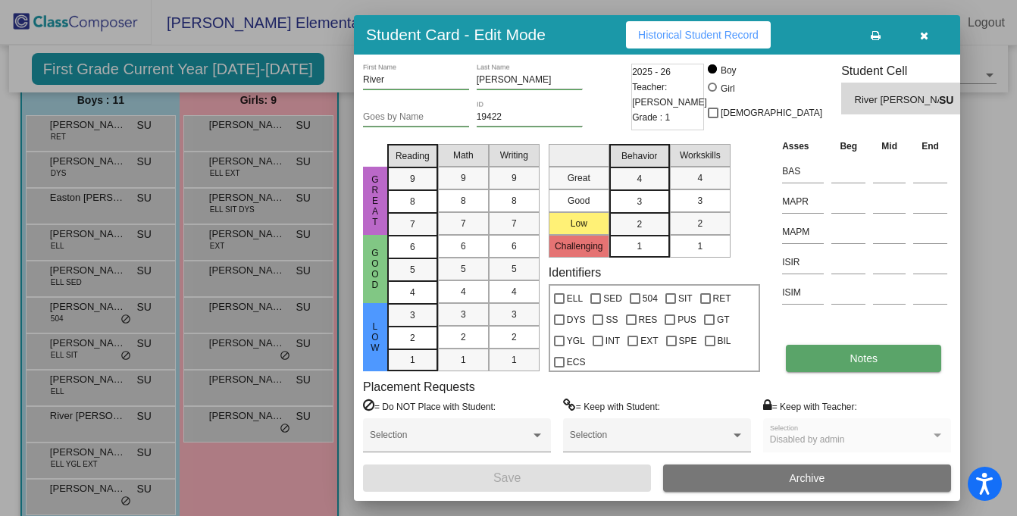
click at [843, 356] on button "Notes" at bounding box center [863, 358] width 155 height 27
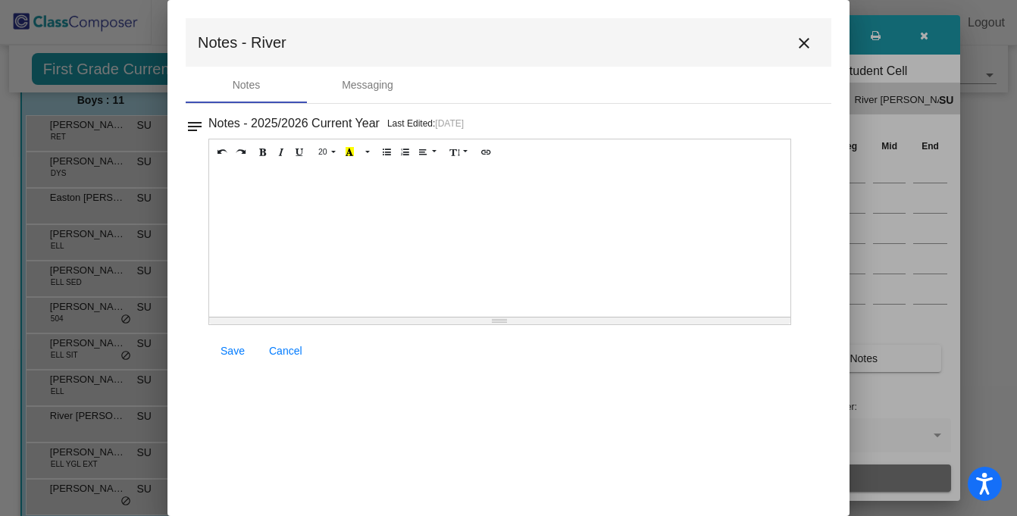
click at [807, 42] on mat-icon "close" at bounding box center [804, 43] width 18 height 18
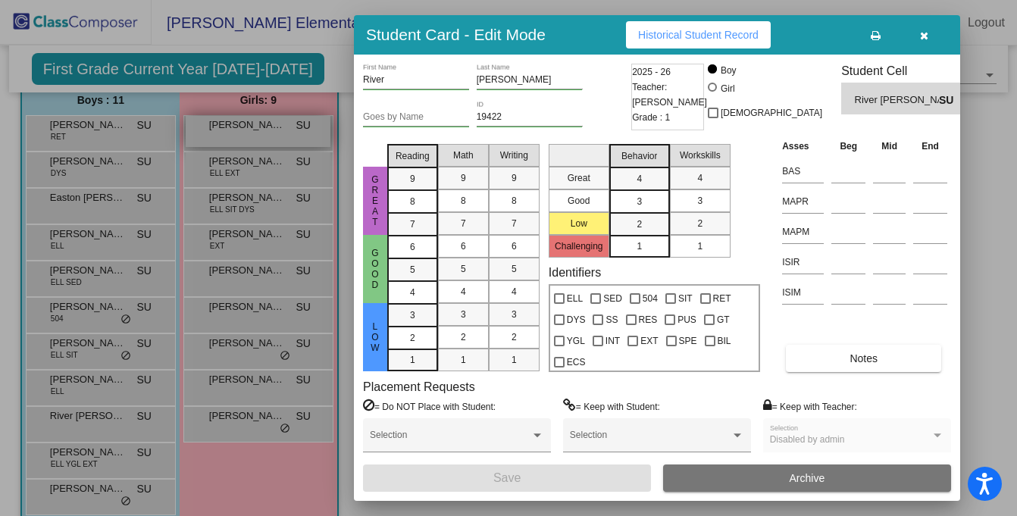
click at [267, 125] on div at bounding box center [508, 258] width 1017 height 516
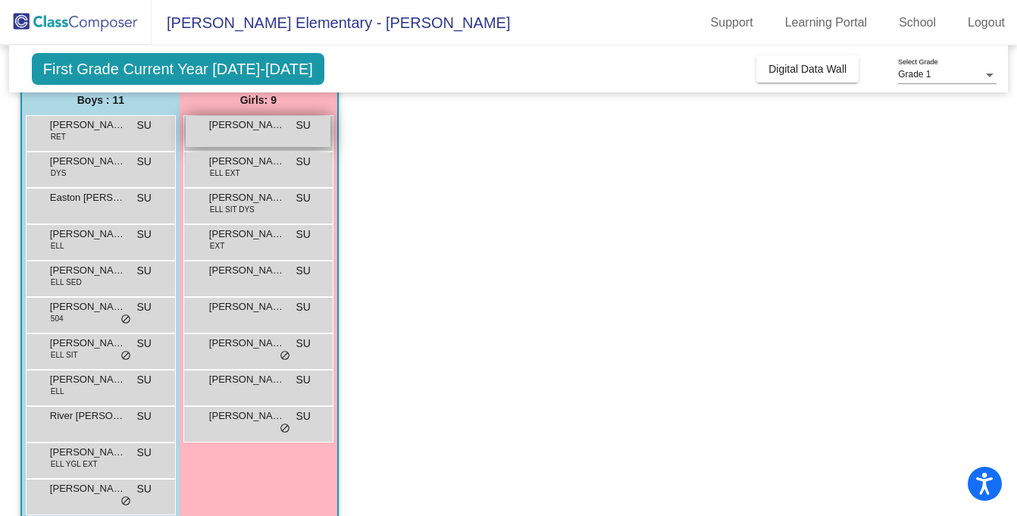
click at [294, 132] on div "[PERSON_NAME] SU lock do_not_disturb_alt" at bounding box center [258, 131] width 145 height 31
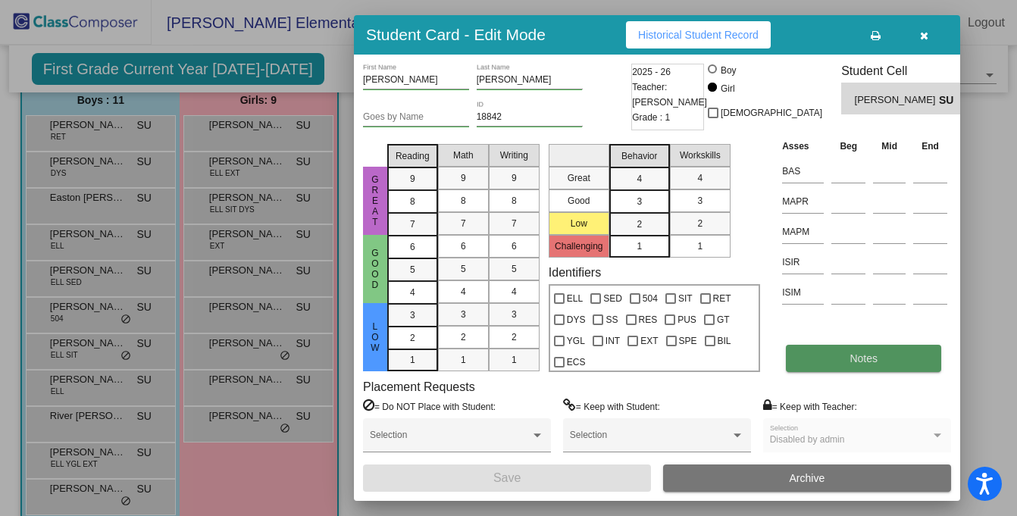
click at [832, 360] on button "Notes" at bounding box center [863, 358] width 155 height 27
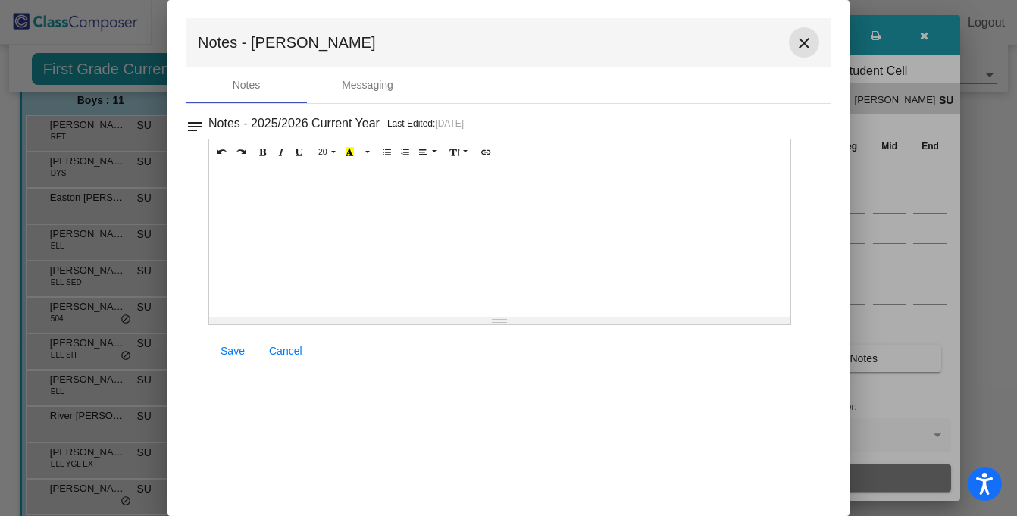
click at [808, 42] on mat-icon "close" at bounding box center [804, 43] width 18 height 18
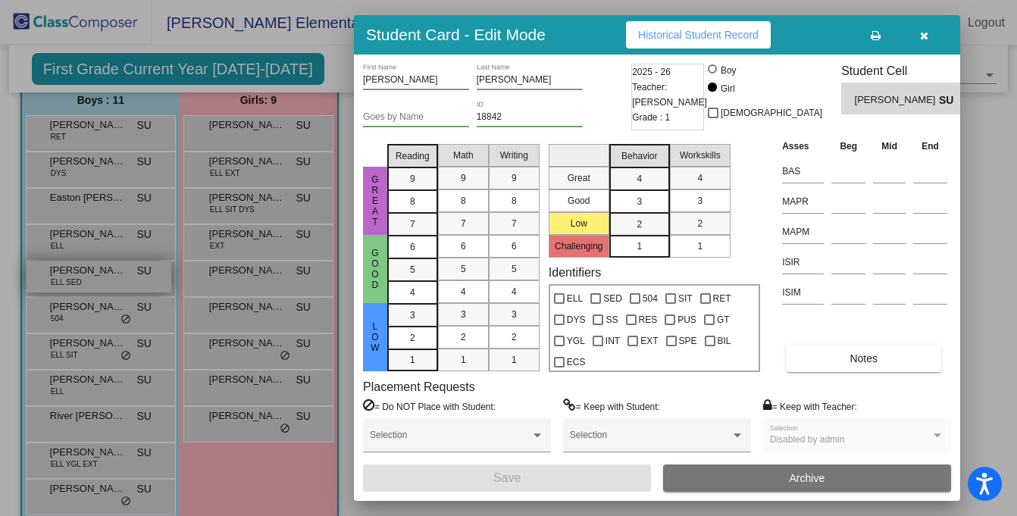
click at [64, 265] on div at bounding box center [508, 258] width 1017 height 516
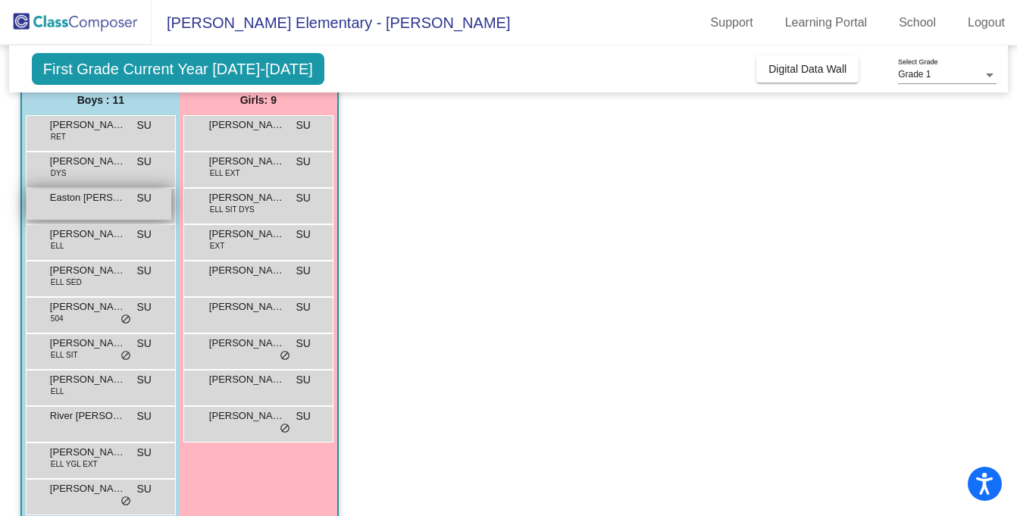
click at [89, 208] on div "Easton [PERSON_NAME] lock do_not_disturb_alt" at bounding box center [99, 204] width 145 height 31
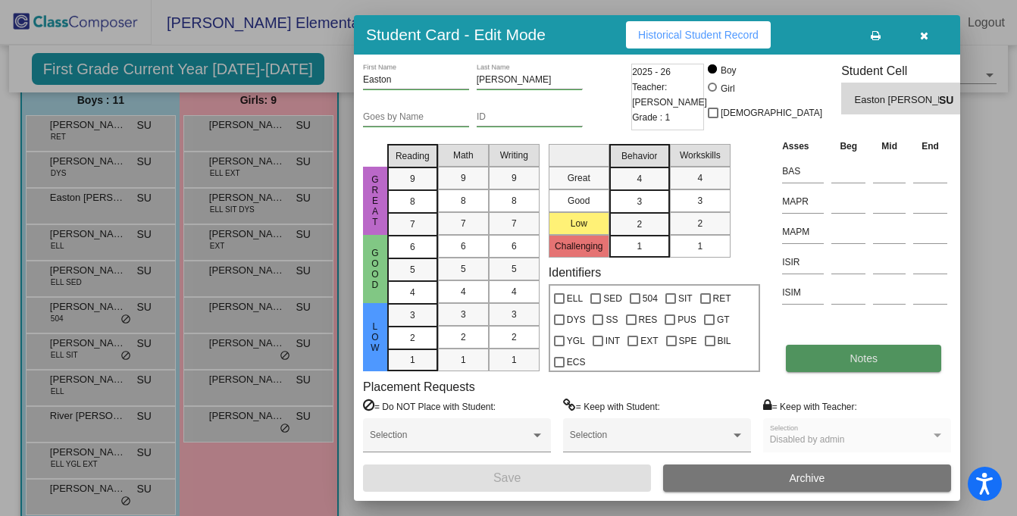
click at [904, 365] on button "Notes" at bounding box center [863, 358] width 155 height 27
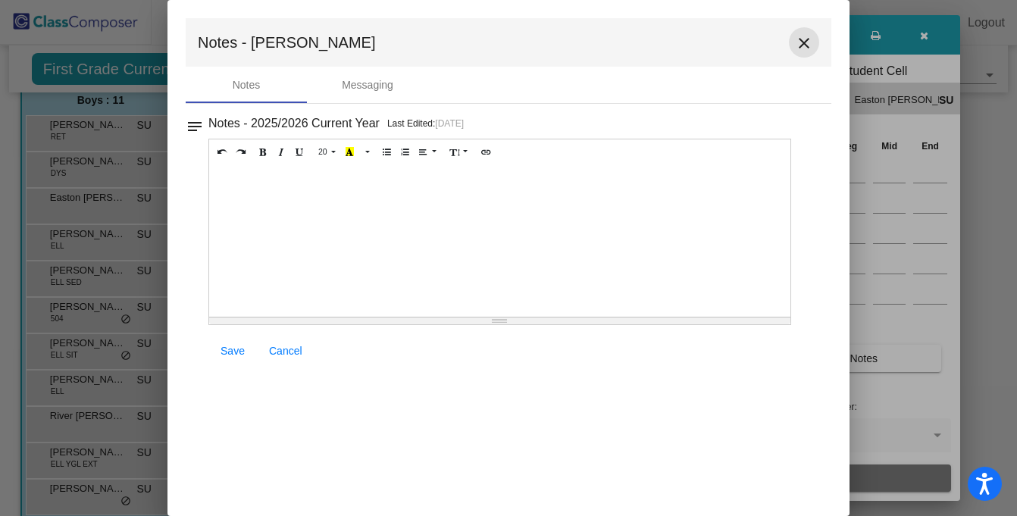
click at [801, 37] on mat-icon "close" at bounding box center [804, 43] width 18 height 18
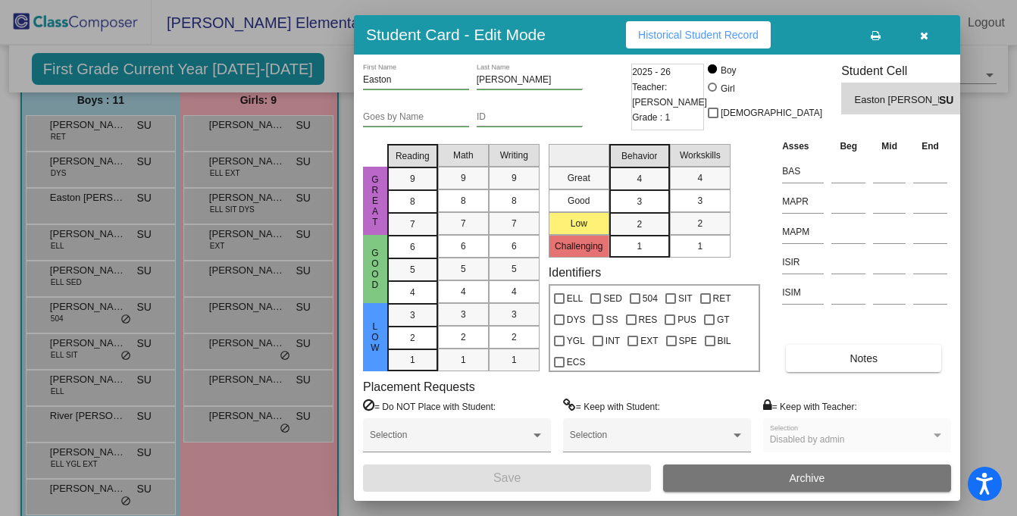
click at [112, 173] on div at bounding box center [508, 258] width 1017 height 516
